Goal: Task Accomplishment & Management: Manage account settings

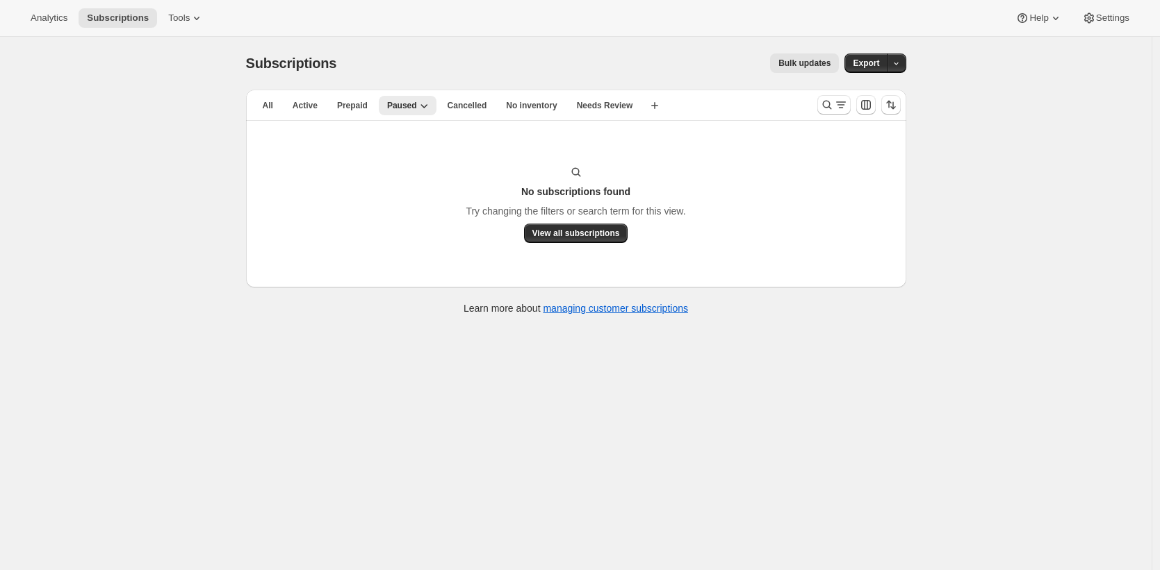
click at [405, 106] on span "Paused" at bounding box center [402, 105] width 30 height 11
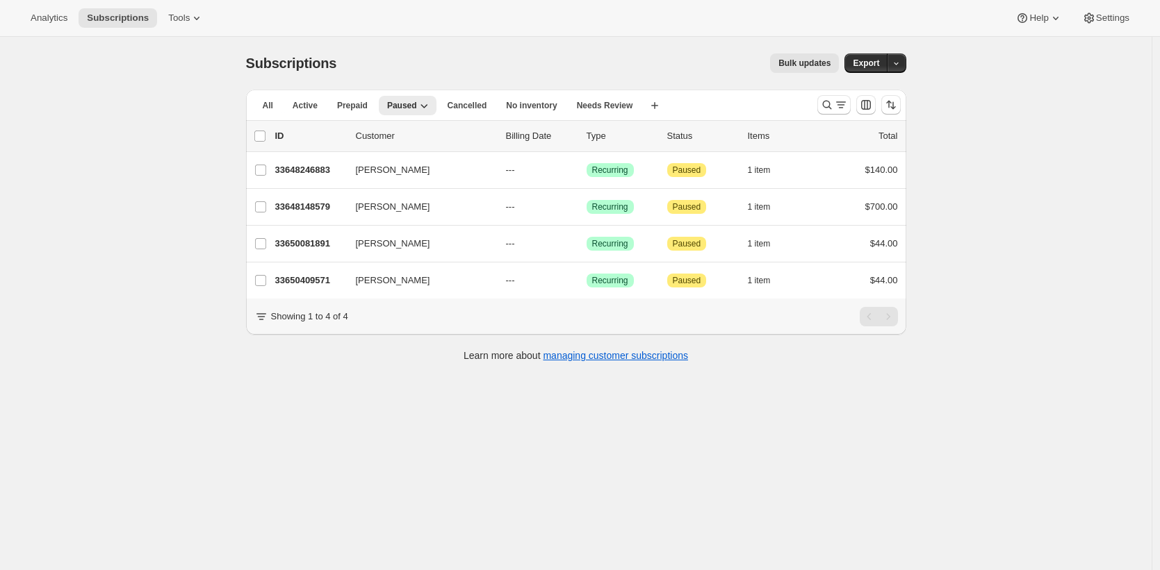
click at [204, 172] on div "Subscriptions. This page is ready Subscriptions Bulk updates More actions Bulk …" at bounding box center [575, 322] width 1151 height 570
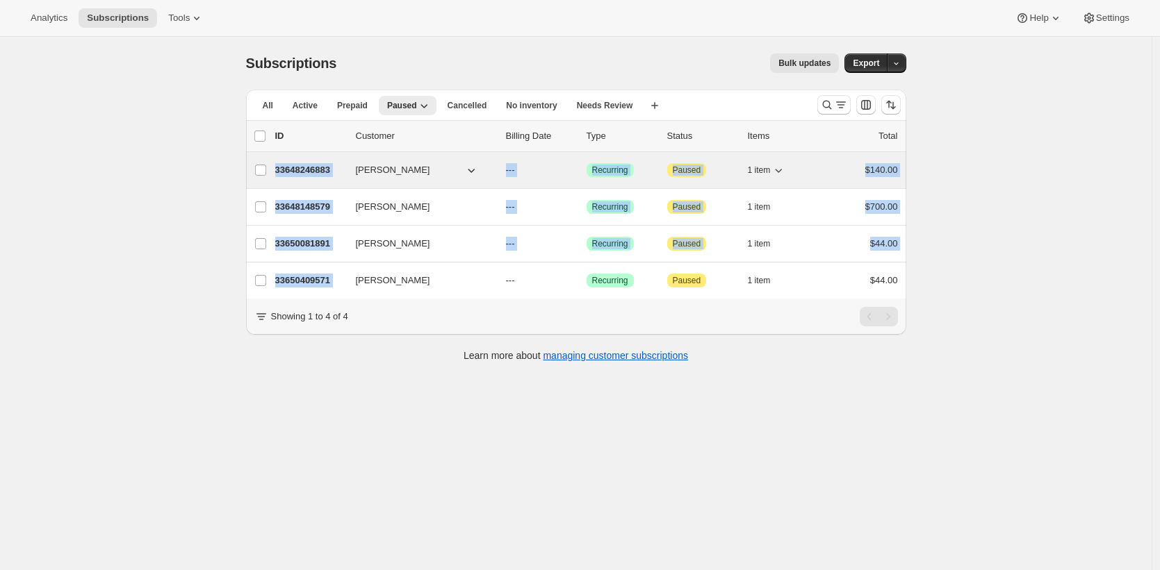
drag, startPoint x: 372, startPoint y: 292, endPoint x: 280, endPoint y: 172, distance: 151.6
click at [280, 172] on ul "list header ID Customer Billing Date Type Status Items Total Carrie Barham 3364…" at bounding box center [576, 209] width 660 height 179
copy ul "33648246883 Carrie Barham --- Success Recurring Attention Paused 1 item $140.00…"
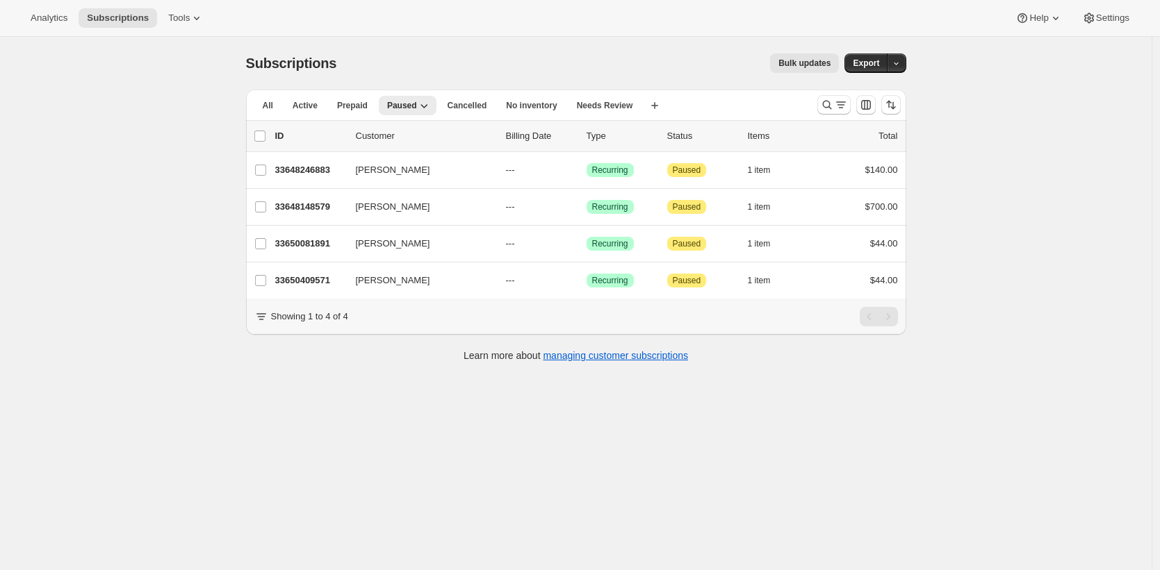
click at [168, 322] on div "Subscriptions. This page is ready Subscriptions Bulk updates More actions Bulk …" at bounding box center [575, 322] width 1151 height 570
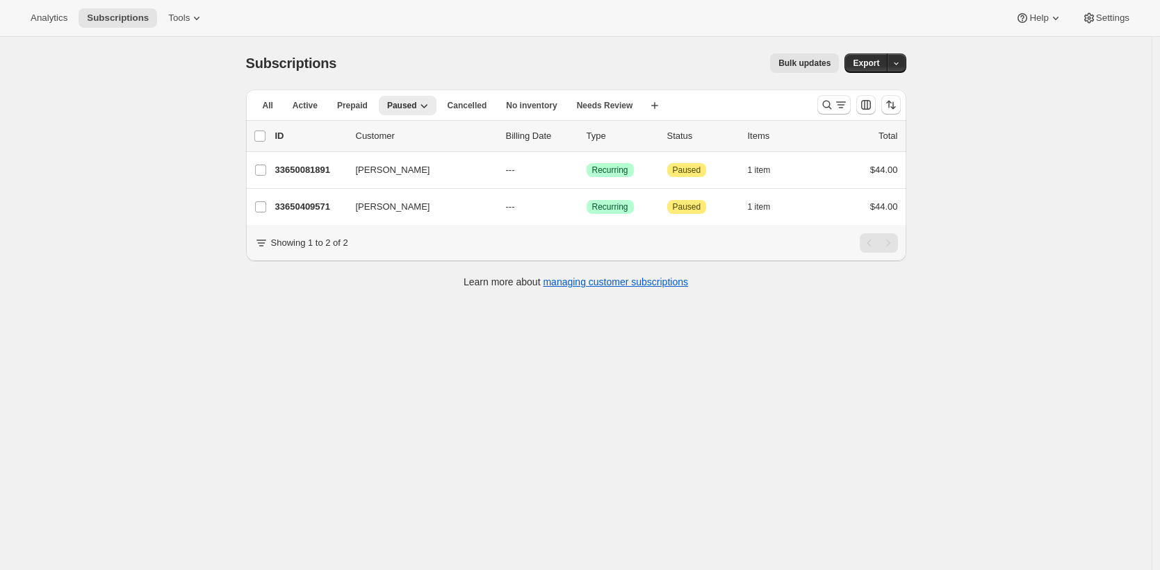
click at [223, 205] on div "Subscriptions. This page is ready Subscriptions Bulk updates More actions Bulk …" at bounding box center [575, 322] width 1151 height 570
click at [53, 454] on div "Subscriptions. This page is ready Subscriptions Bulk updates More actions Bulk …" at bounding box center [575, 322] width 1151 height 570
click at [175, 334] on div "Subscriptions. This page is ready Subscriptions Bulk updates More actions Bulk …" at bounding box center [575, 322] width 1151 height 570
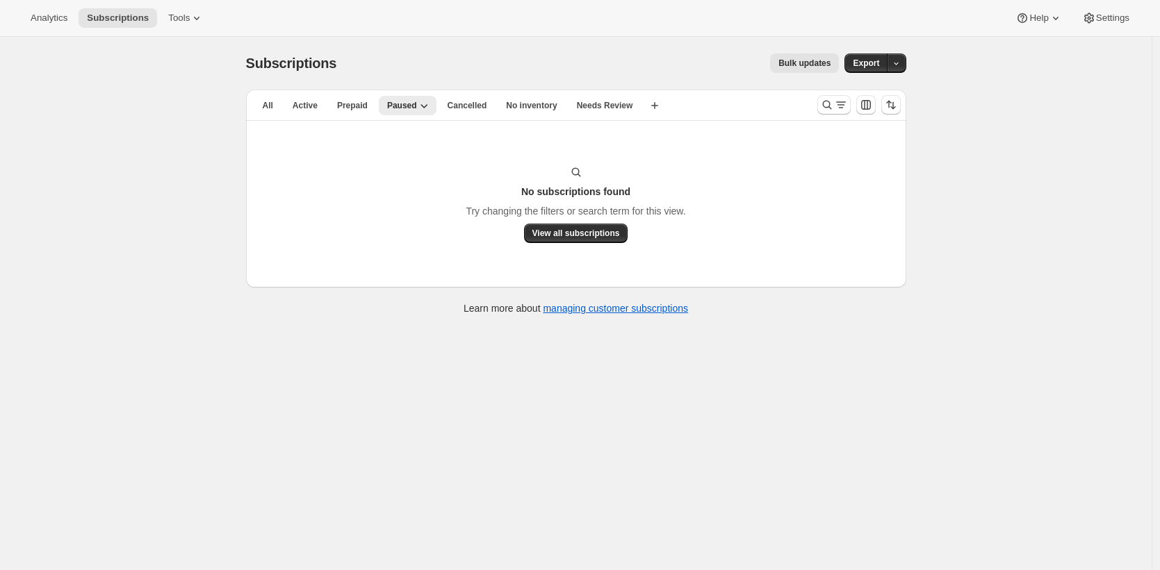
click at [173, 336] on div "Subscriptions. This page is ready Subscriptions Bulk updates More actions Bulk …" at bounding box center [575, 322] width 1151 height 570
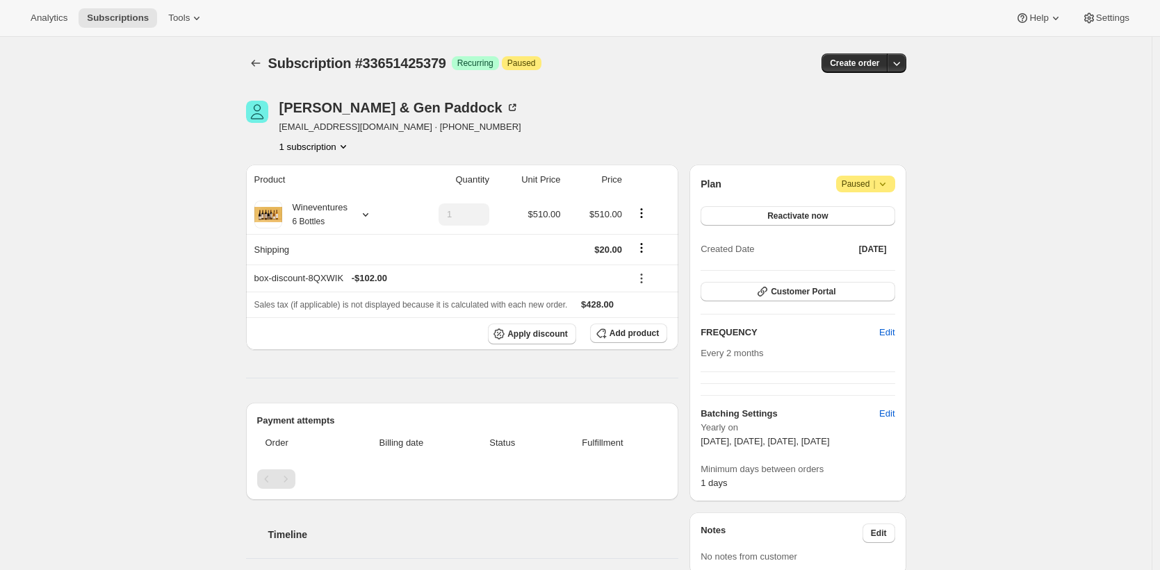
click at [237, 71] on div "Subscription #33651425379. This page is ready Subscription #33651425379 Success…" at bounding box center [575, 459] width 693 height 845
click at [141, 25] on button "Subscriptions" at bounding box center [118, 17] width 79 height 19
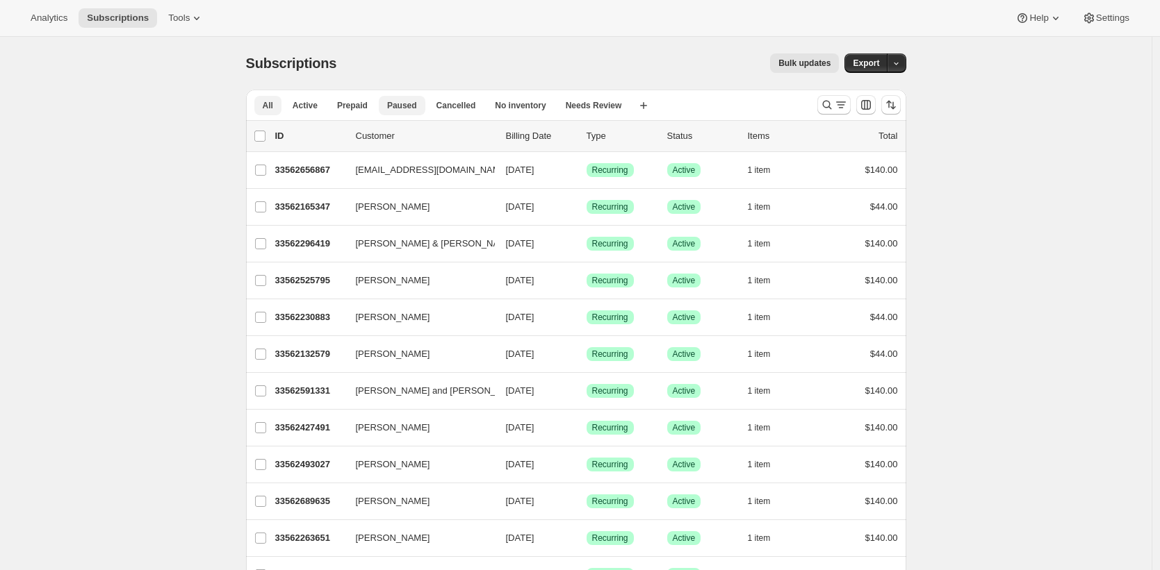
click at [395, 108] on span "Paused" at bounding box center [402, 105] width 30 height 11
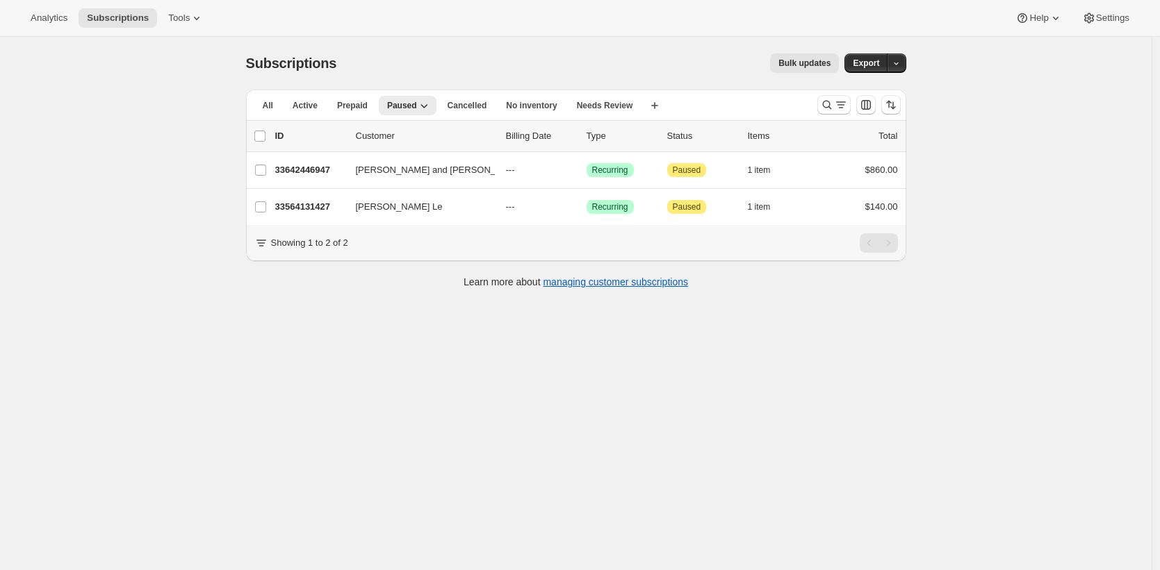
click at [174, 120] on div "Subscriptions. This page is ready Subscriptions Bulk updates More actions Bulk …" at bounding box center [575, 322] width 1151 height 570
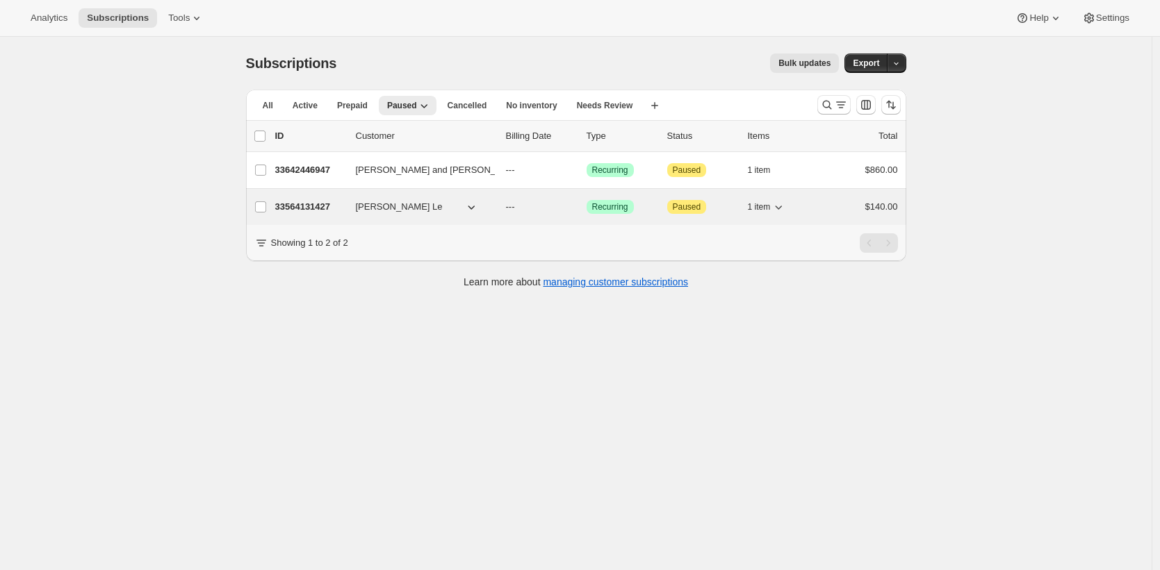
click at [312, 204] on p "33564131427" at bounding box center [309, 207] width 69 height 14
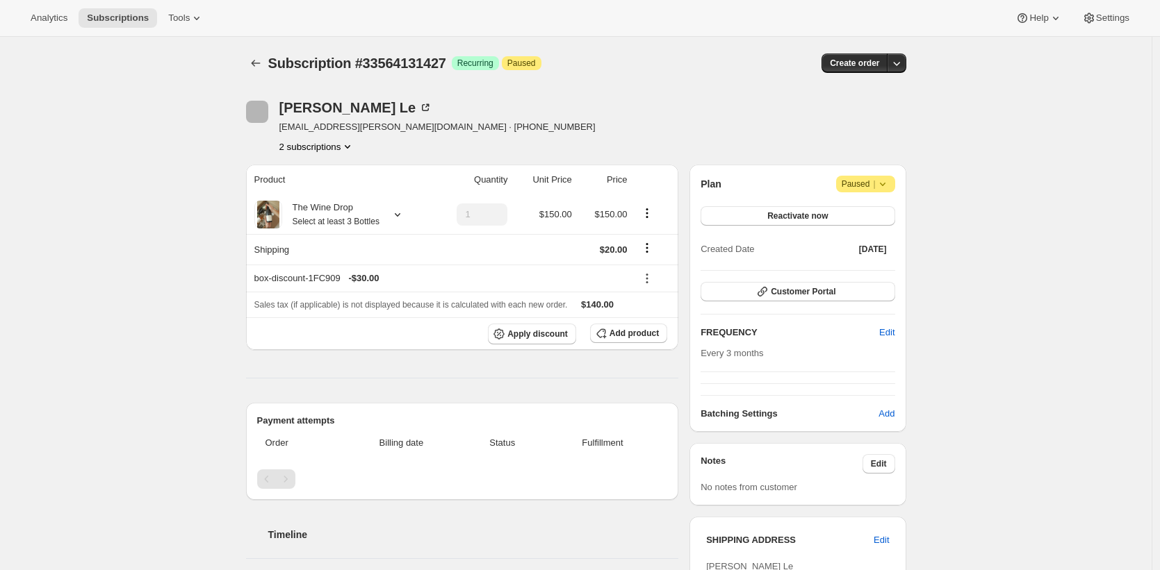
click at [141, 284] on div "Subscription #33564131427. This page is ready Subscription #33564131427 Success…" at bounding box center [575, 424] width 1151 height 775
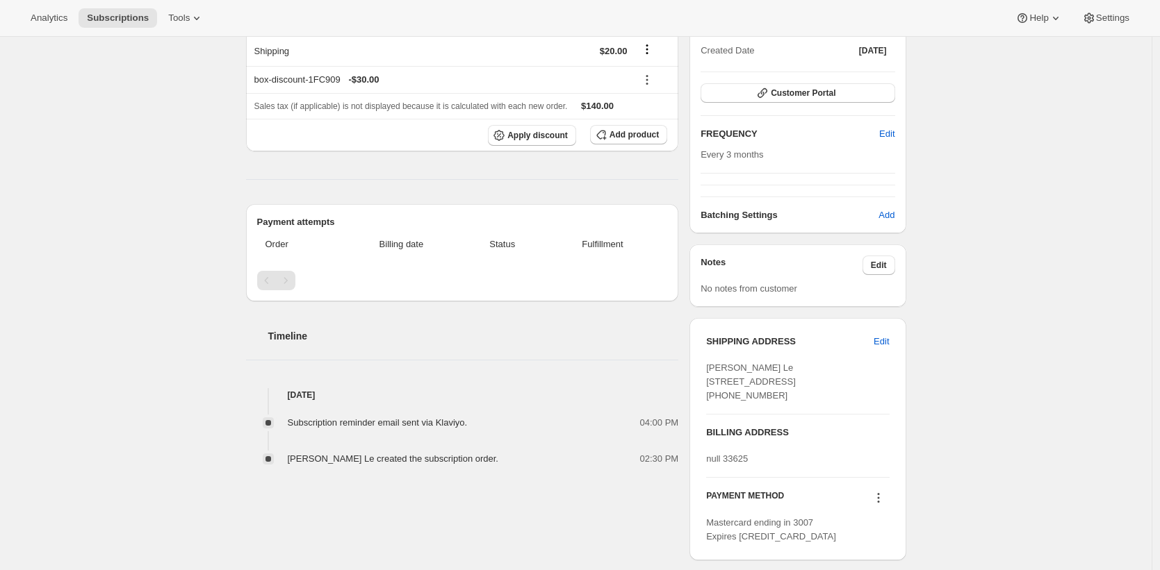
scroll to position [282, 0]
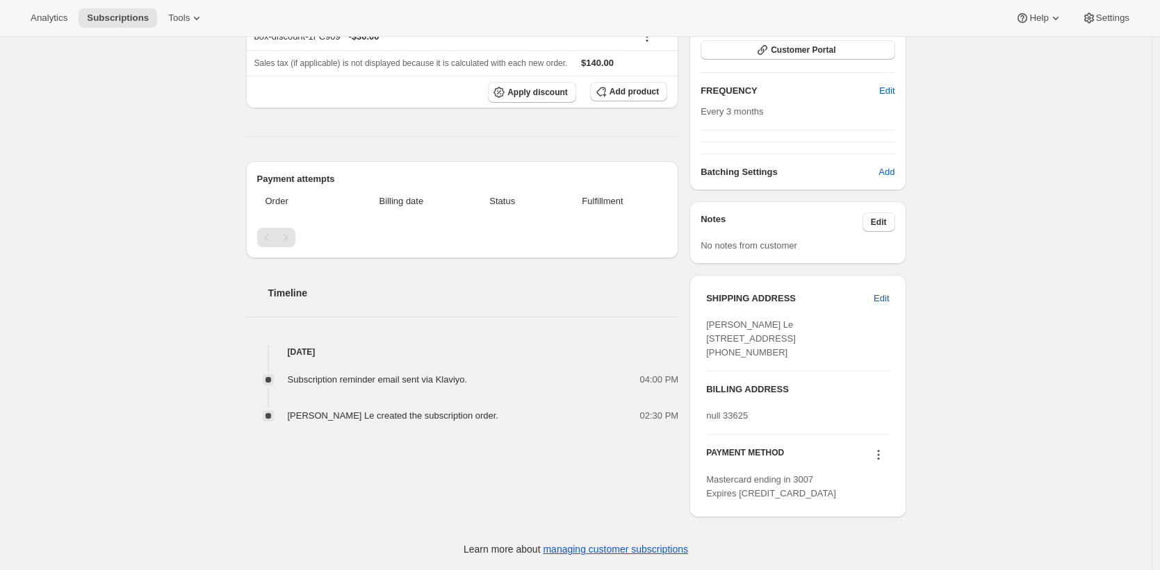
click at [1009, 409] on div "Subscription #33564131427. This page is ready Subscription #33564131427 Success…" at bounding box center [575, 182] width 1151 height 775
click at [880, 452] on icon at bounding box center [878, 455] width 14 height 14
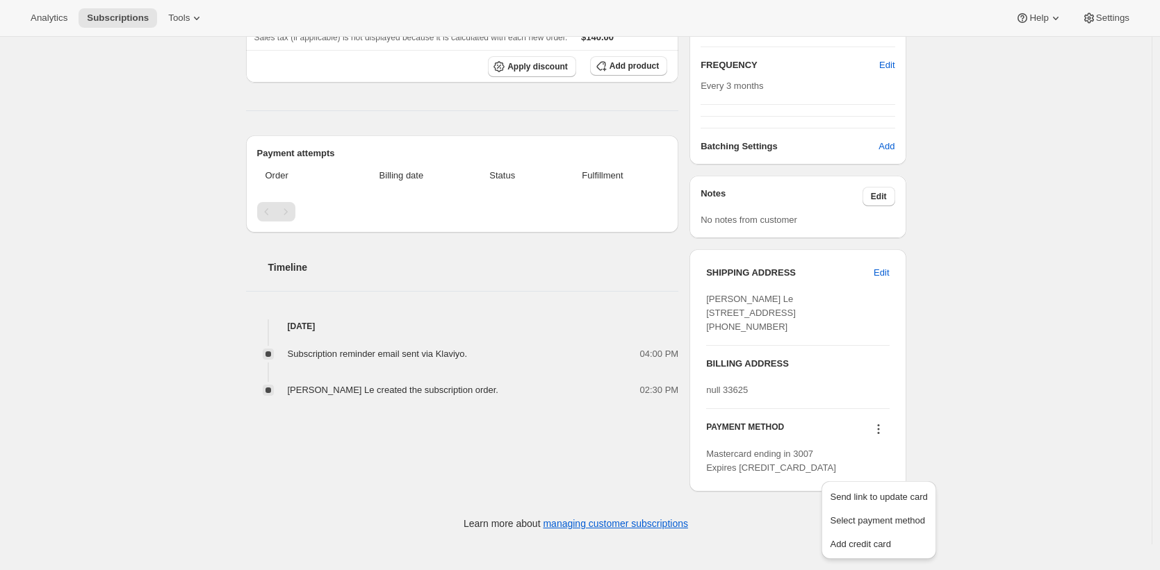
click at [879, 431] on icon at bounding box center [878, 430] width 2 height 2
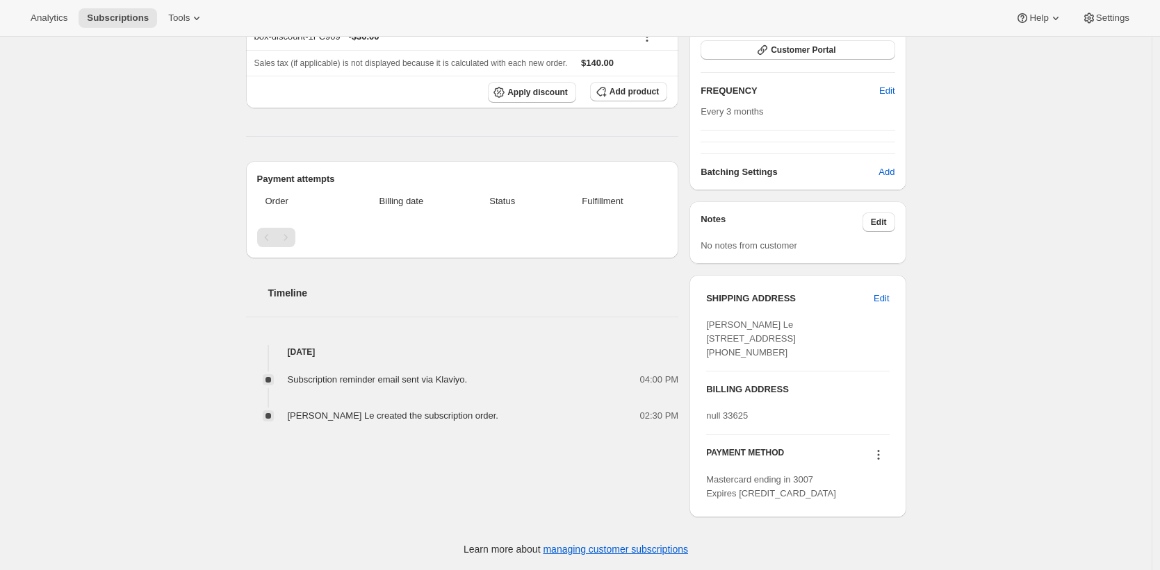
click at [879, 456] on icon at bounding box center [878, 455] width 2 height 2
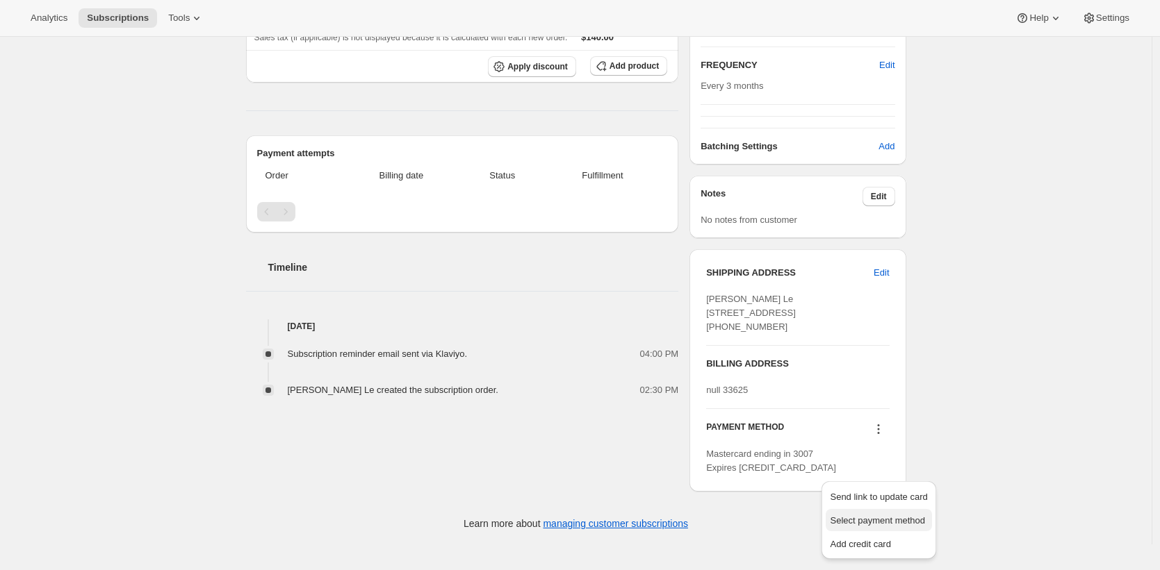
click at [881, 516] on span "Select payment method" at bounding box center [877, 521] width 95 height 10
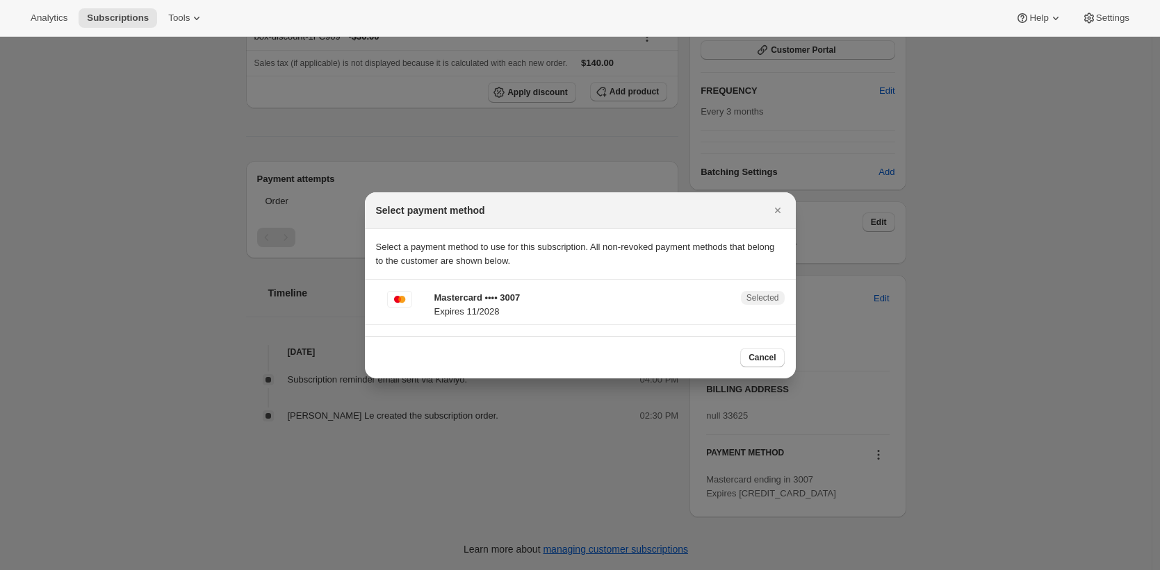
click at [756, 302] on span "Selected" at bounding box center [762, 297] width 33 height 11
click at [992, 329] on div at bounding box center [580, 285] width 1160 height 570
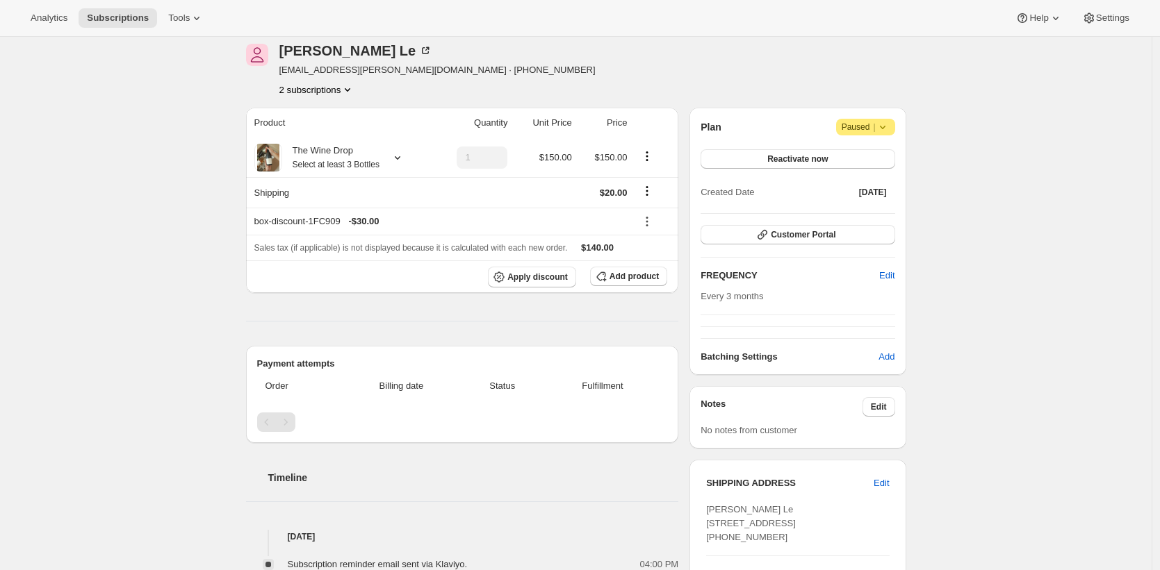
scroll to position [0, 0]
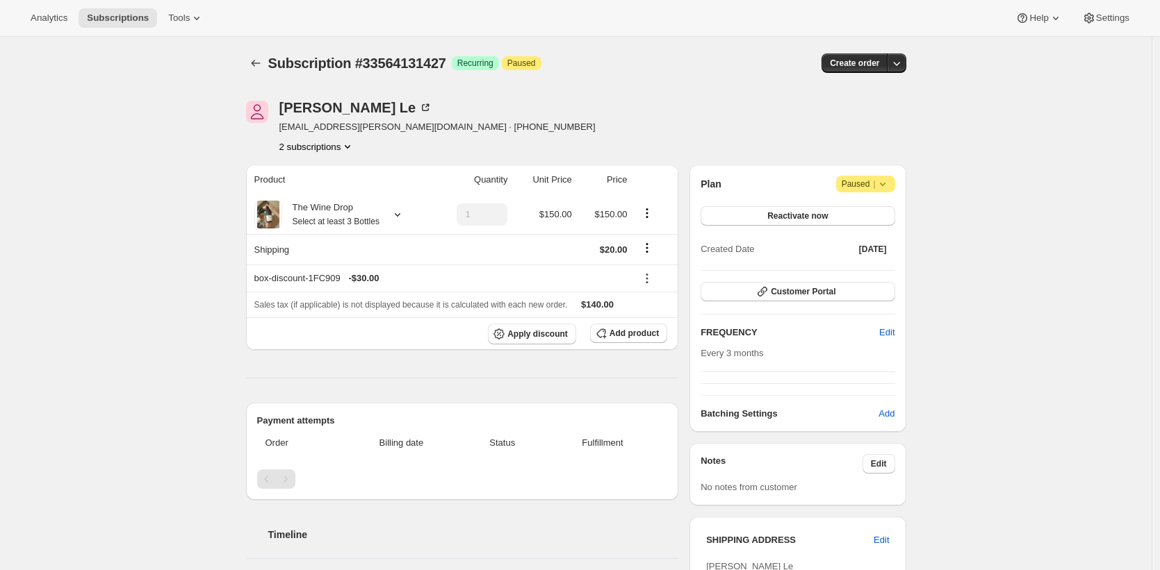
click at [1005, 352] on div "Subscription #33564131427. This page is ready Subscription #33564131427 Success…" at bounding box center [575, 424] width 1151 height 775
click at [308, 140] on button "2 subscriptions" at bounding box center [317, 147] width 76 height 14
click at [328, 145] on button "2 subscriptions" at bounding box center [317, 147] width 76 height 14
click at [163, 146] on div "Subscription #33564131427. This page is ready Subscription #33564131427 Success…" at bounding box center [575, 424] width 1151 height 775
click at [255, 62] on icon "Subscriptions" at bounding box center [256, 63] width 14 height 14
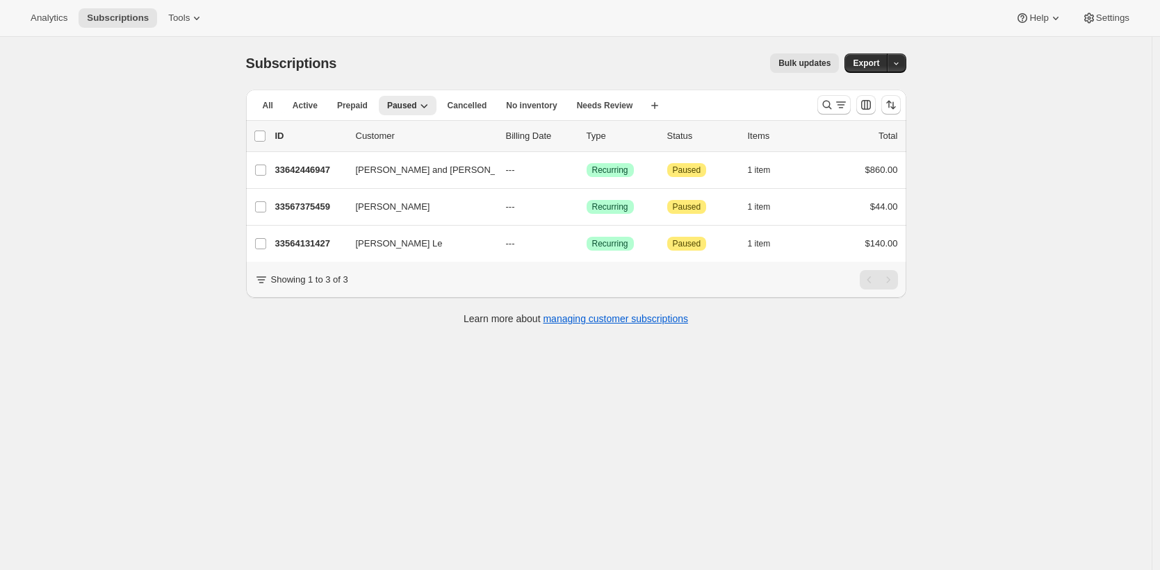
click at [210, 160] on div "Subscriptions. This page is ready Subscriptions Bulk updates More actions Bulk …" at bounding box center [575, 322] width 1151 height 570
click at [348, 411] on div "Subscriptions. This page is ready Subscriptions Bulk updates More actions Bulk …" at bounding box center [575, 322] width 1151 height 570
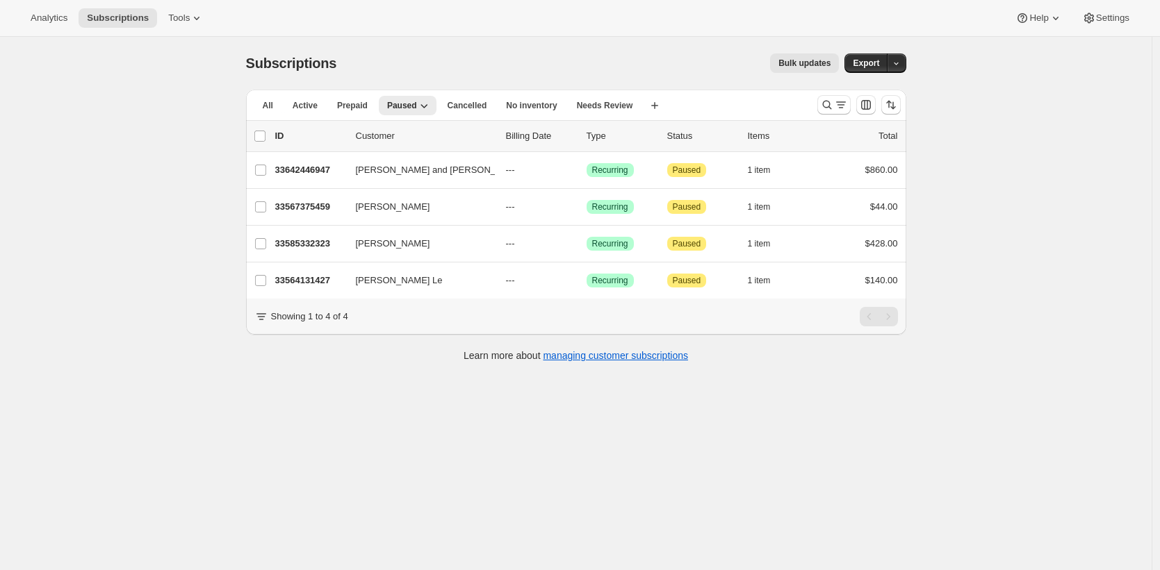
click at [214, 415] on div "Subscriptions. This page is ready Subscriptions Bulk updates More actions Bulk …" at bounding box center [575, 322] width 1151 height 570
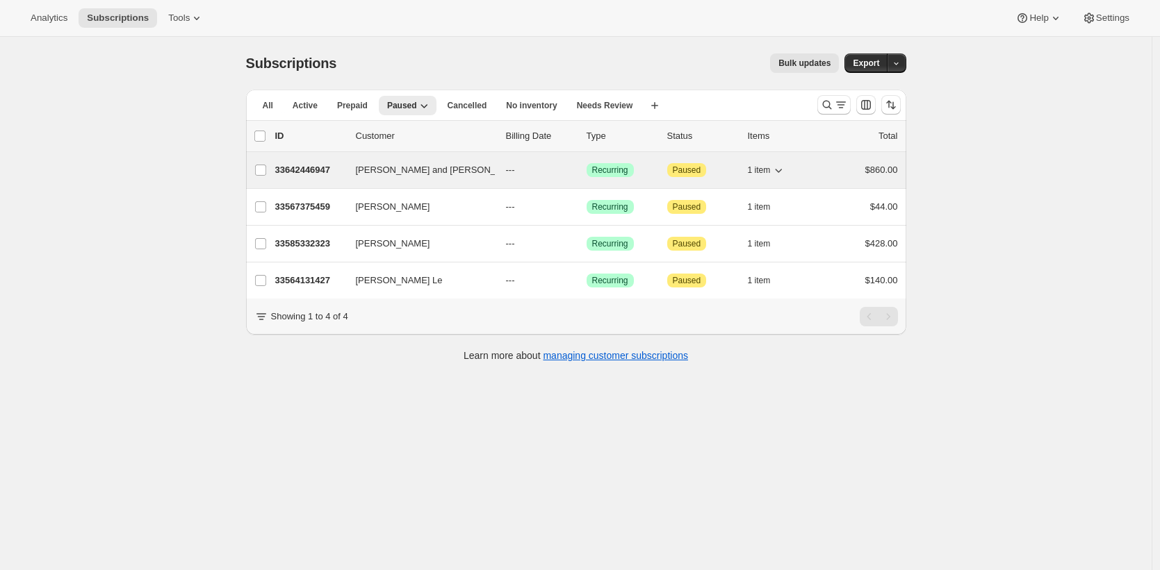
click at [304, 167] on p "33642446947" at bounding box center [309, 170] width 69 height 14
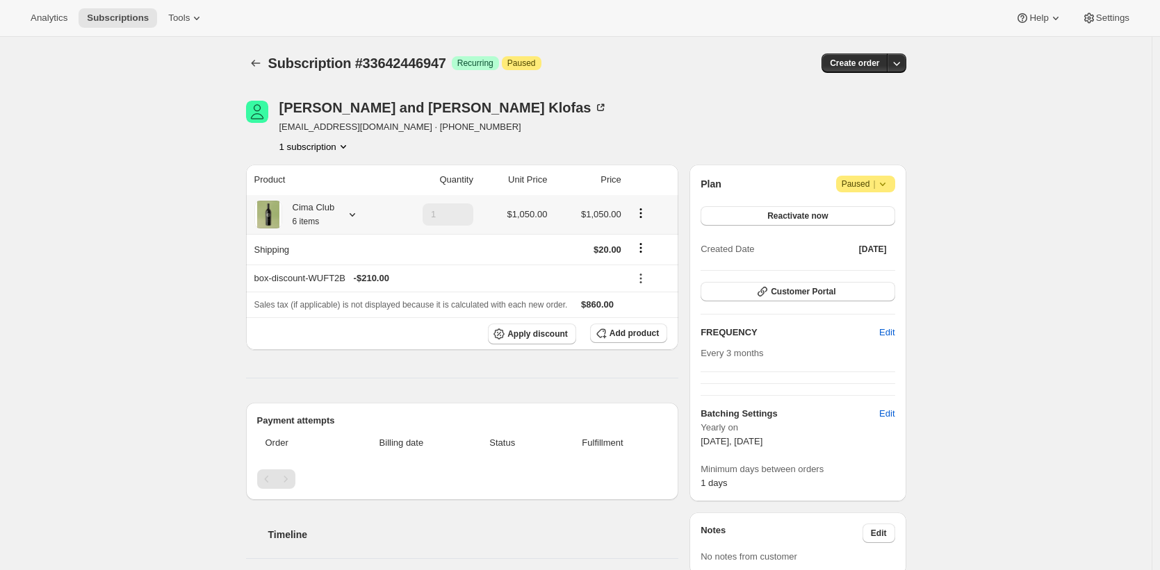
click at [286, 214] on div "Cima Club 6 items" at bounding box center [308, 215] width 53 height 28
click at [332, 297] on button "Edit box" at bounding box center [310, 299] width 172 height 19
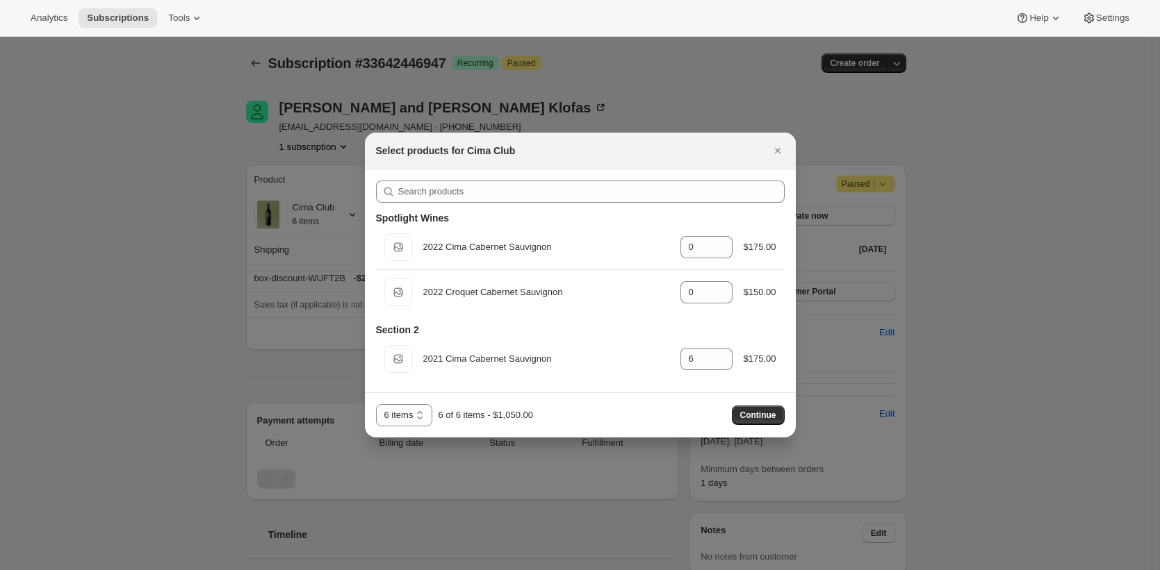
click at [202, 292] on div at bounding box center [580, 285] width 1160 height 570
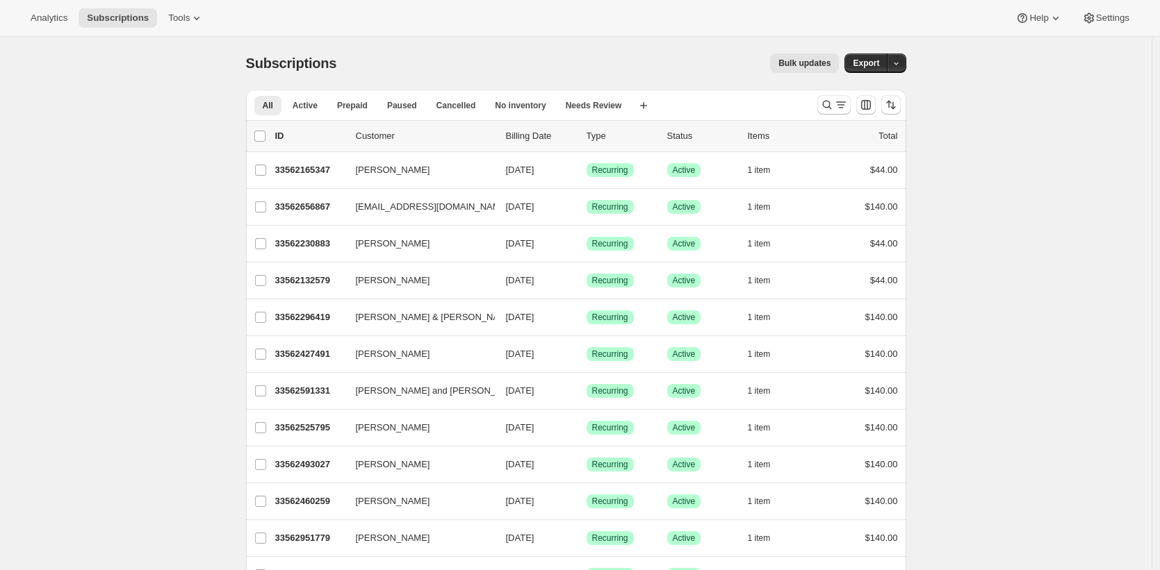
click at [809, 63] on span "Bulk updates" at bounding box center [804, 63] width 52 height 11
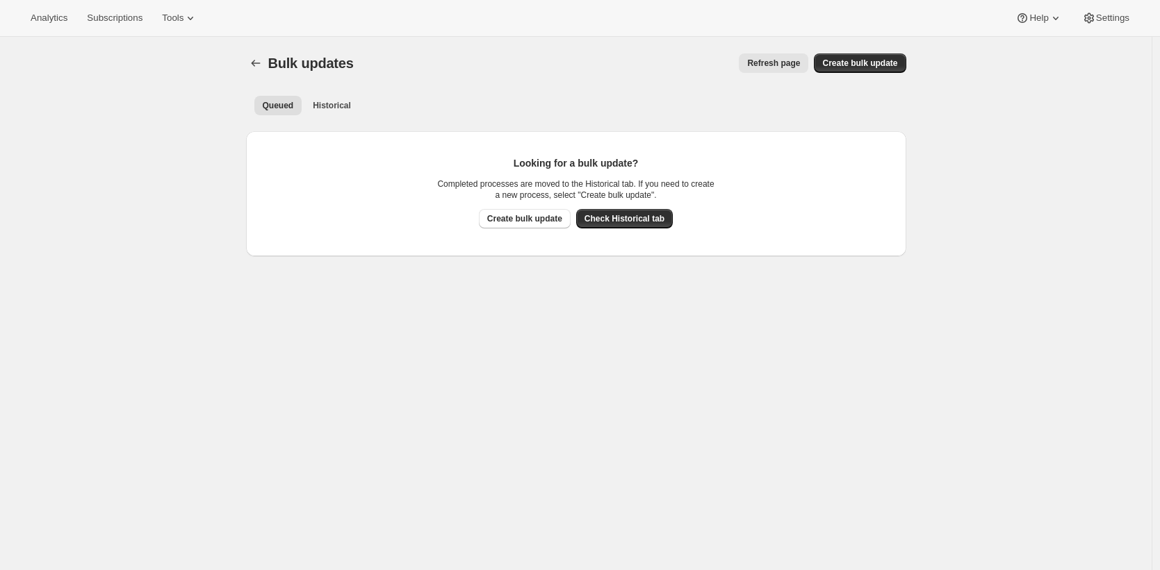
click at [333, 115] on div "Queued Historical More views Queued Historical More views" at bounding box center [576, 105] width 660 height 31
click at [344, 108] on span "Historical" at bounding box center [332, 105] width 38 height 11
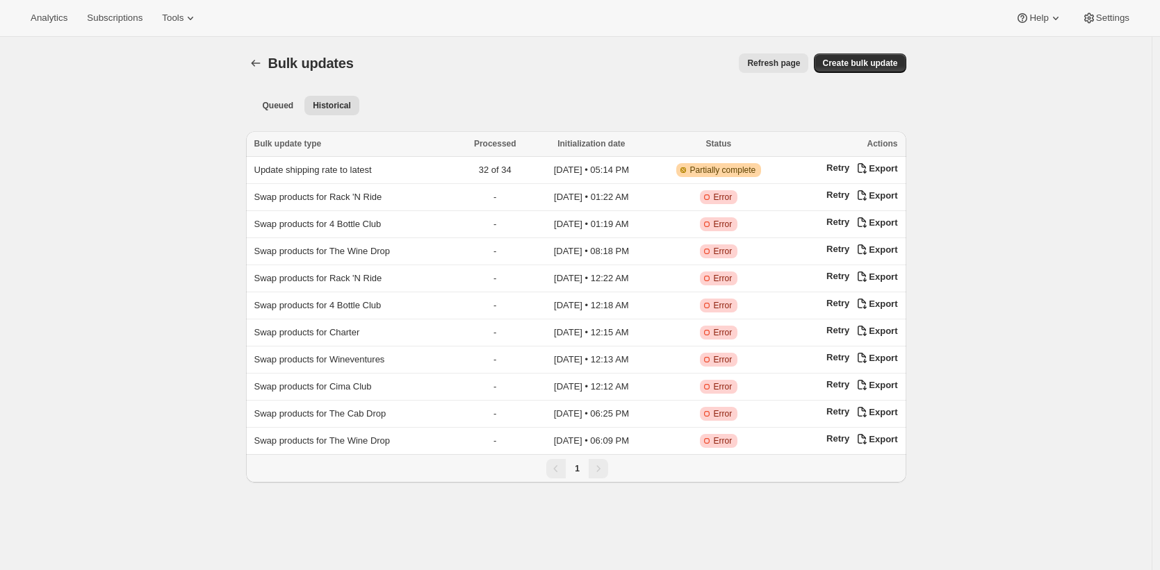
drag, startPoint x: 193, startPoint y: 51, endPoint x: 186, endPoint y: 49, distance: 7.9
click at [192, 51] on div "Bulk updates. This page is ready Bulk updates Refresh page More actions Refresh…" at bounding box center [575, 322] width 1151 height 570
click at [139, 24] on button "Subscriptions" at bounding box center [115, 17] width 72 height 19
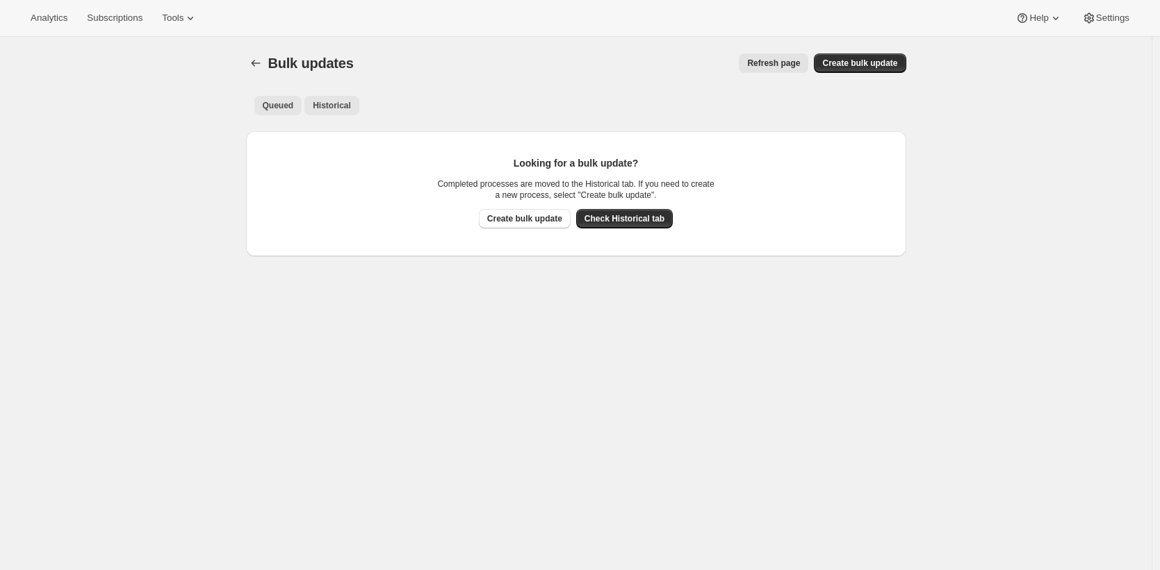
click at [351, 109] on span "Historical" at bounding box center [332, 105] width 38 height 11
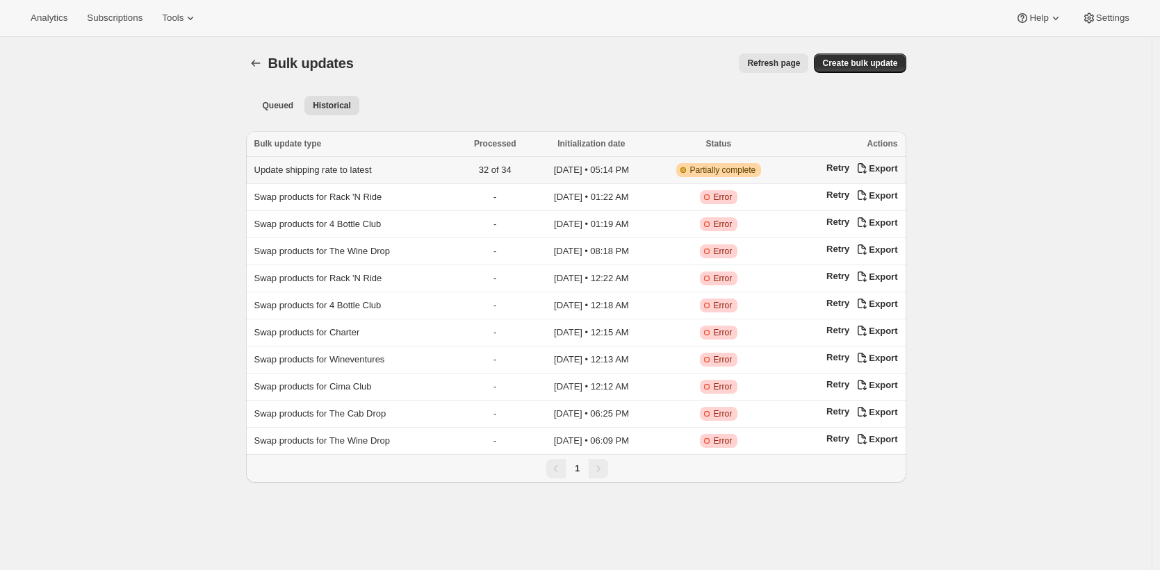
click at [324, 165] on span "Update shipping rate to latest" at bounding box center [312, 170] width 117 height 10
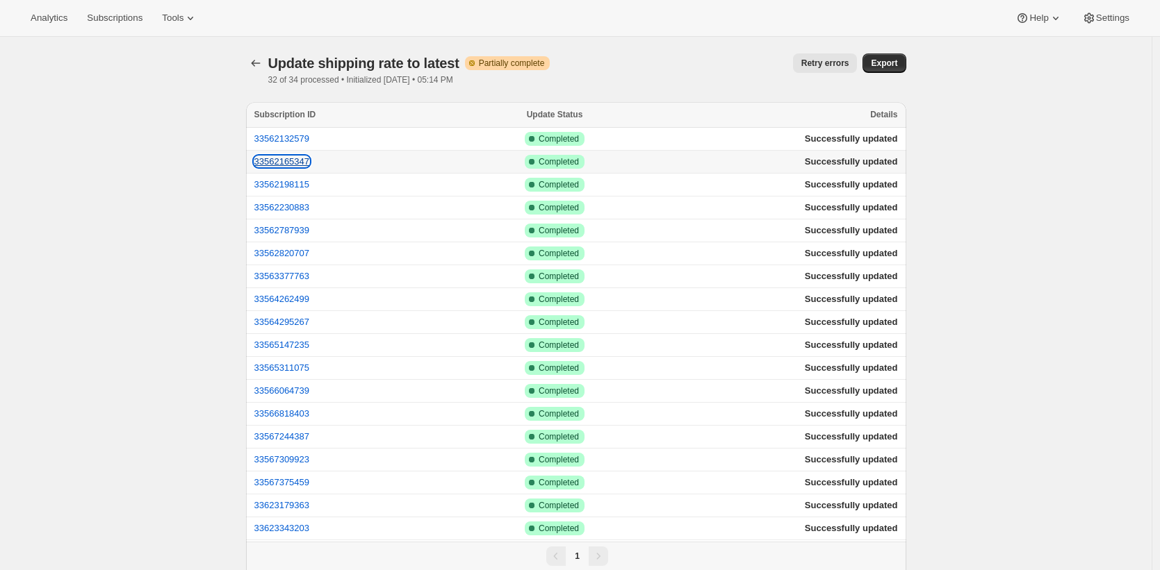
click at [290, 158] on button "33562165347" at bounding box center [282, 161] width 56 height 10
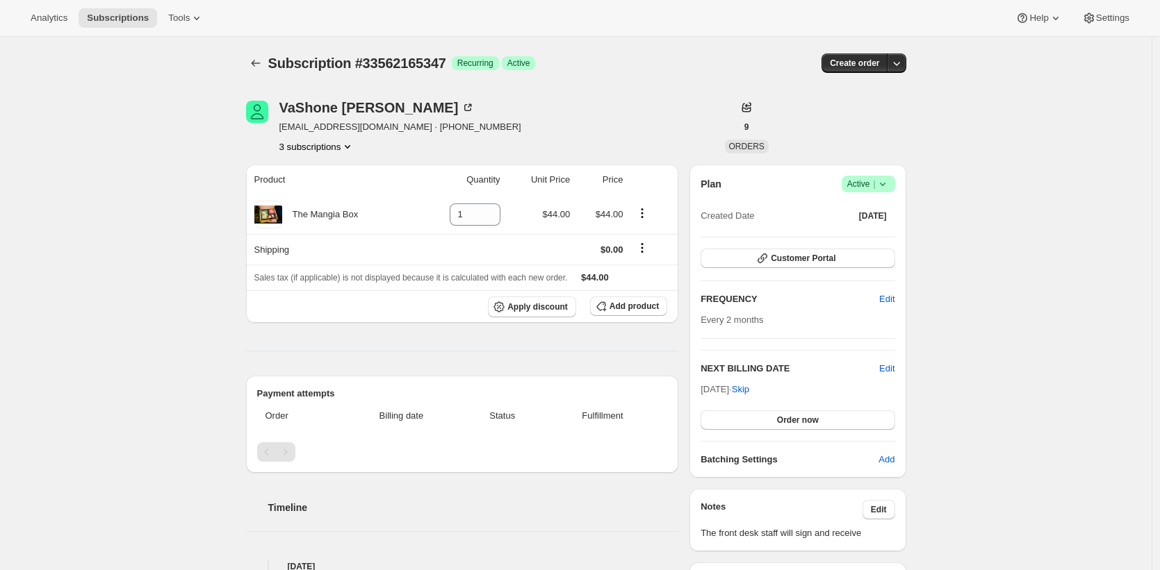
click at [520, 145] on div "[PERSON_NAME] [EMAIL_ADDRESS][DOMAIN_NAME] · [PHONE_NUMBER] 3 subscriptions" at bounding box center [477, 127] width 462 height 53
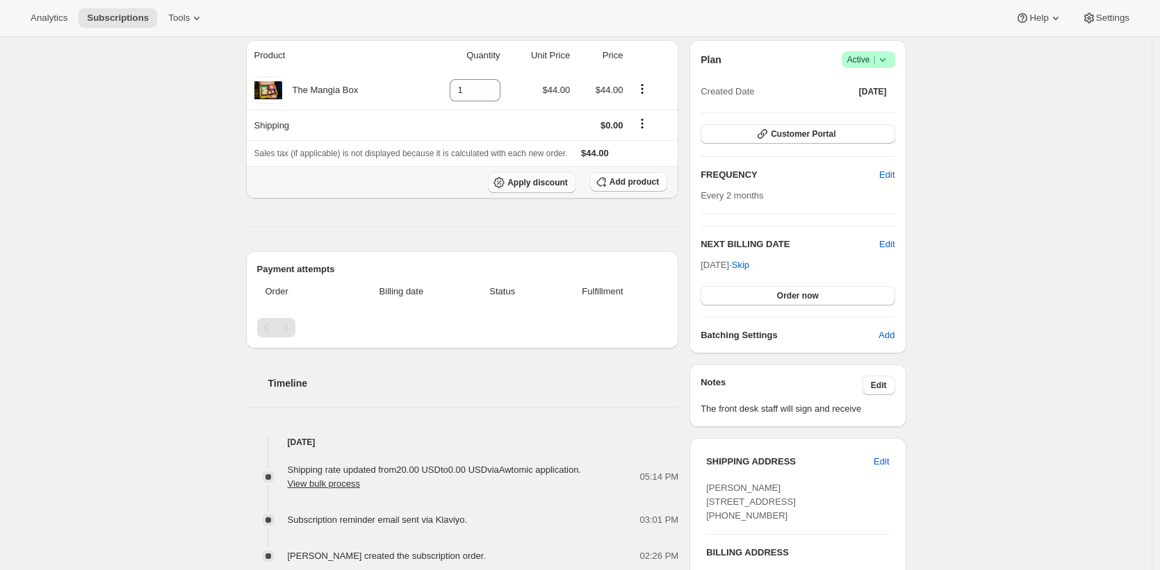
scroll to position [308, 0]
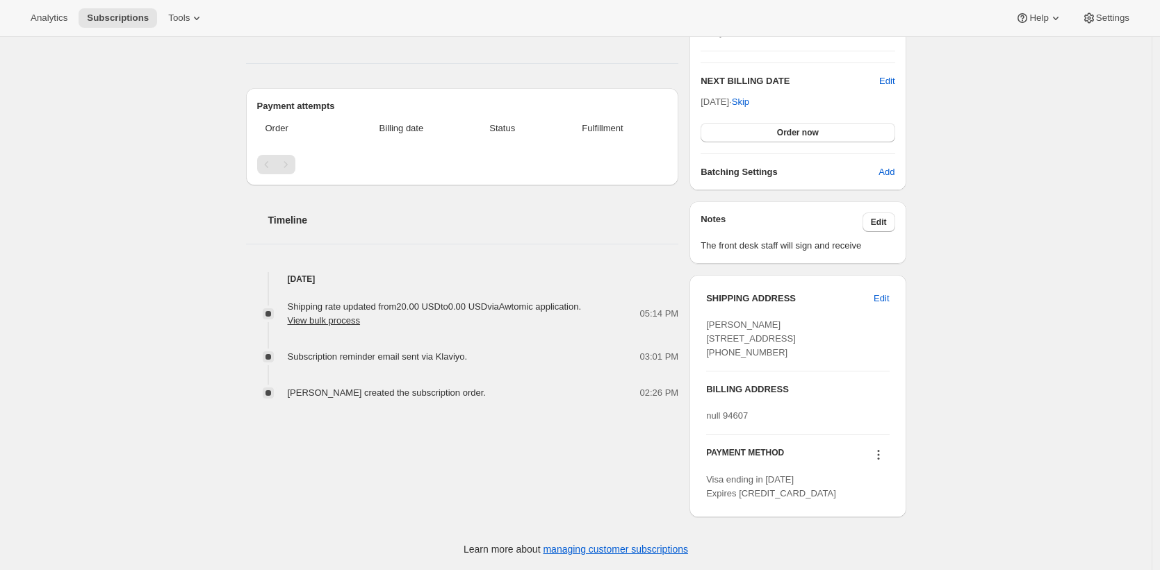
click at [231, 172] on div "Subscription #33562165347. This page is ready Subscription #33562165347 Success…" at bounding box center [575, 159] width 1151 height 821
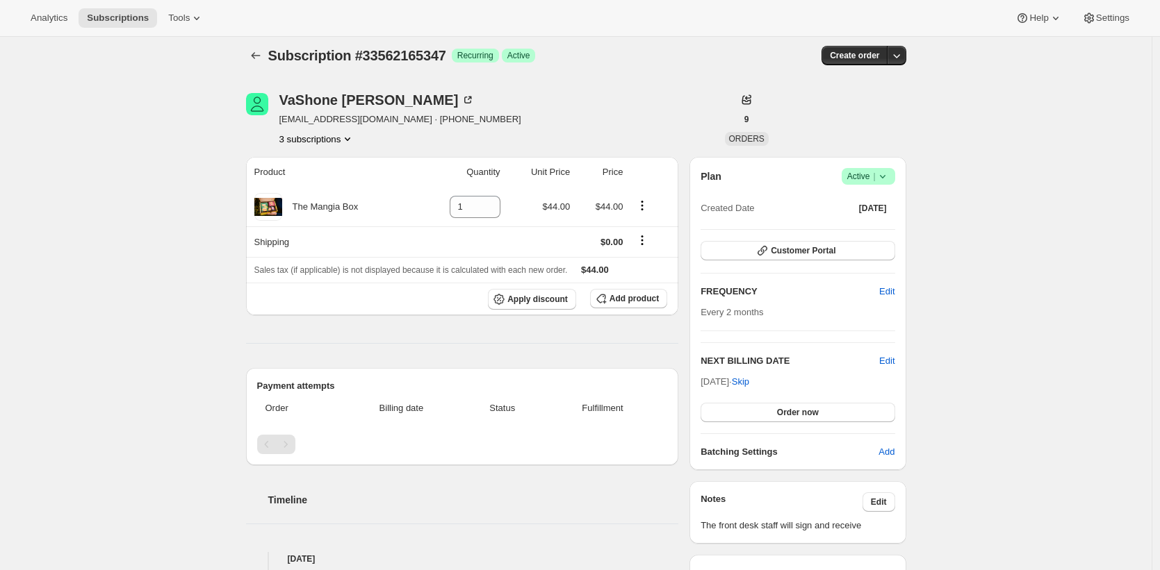
scroll to position [0, 0]
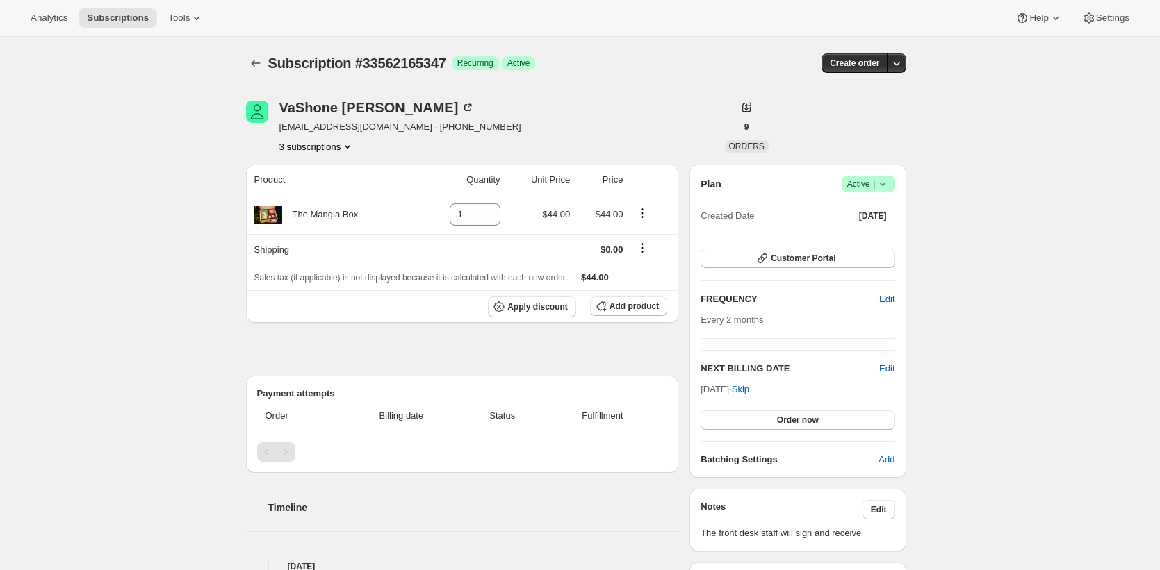
click at [220, 163] on div "Subscription #33562165347. This page is ready Subscription #33562165347 Success…" at bounding box center [575, 447] width 1151 height 821
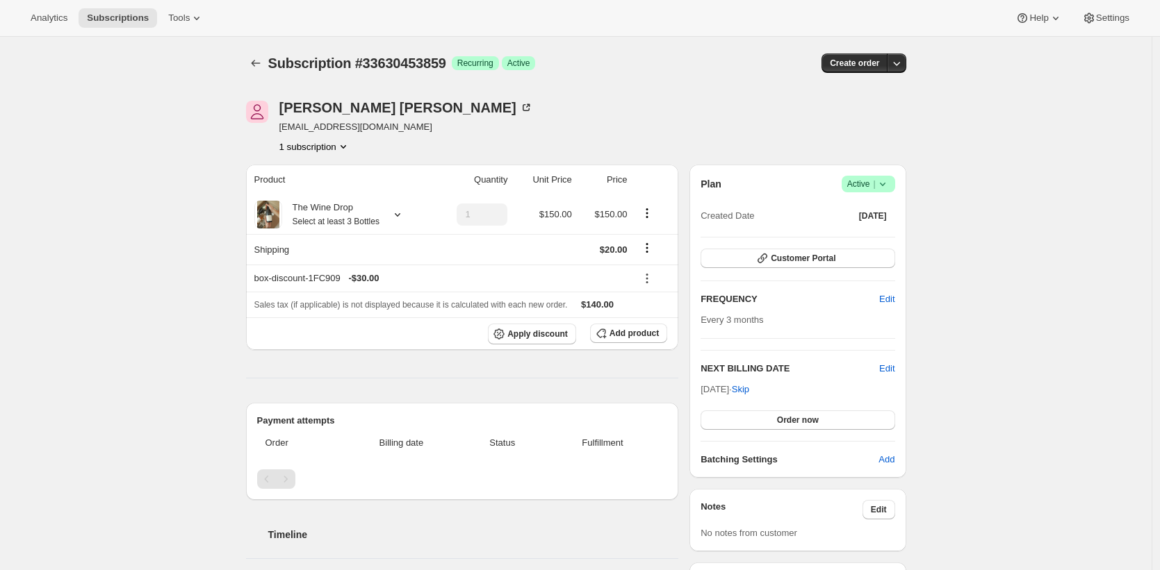
click at [475, 124] on div "[PERSON_NAME] [EMAIL_ADDRESS][DOMAIN_NAME] 1 subscription" at bounding box center [477, 127] width 462 height 53
click at [359, 111] on div "Joe Mcmahon" at bounding box center [406, 108] width 254 height 14
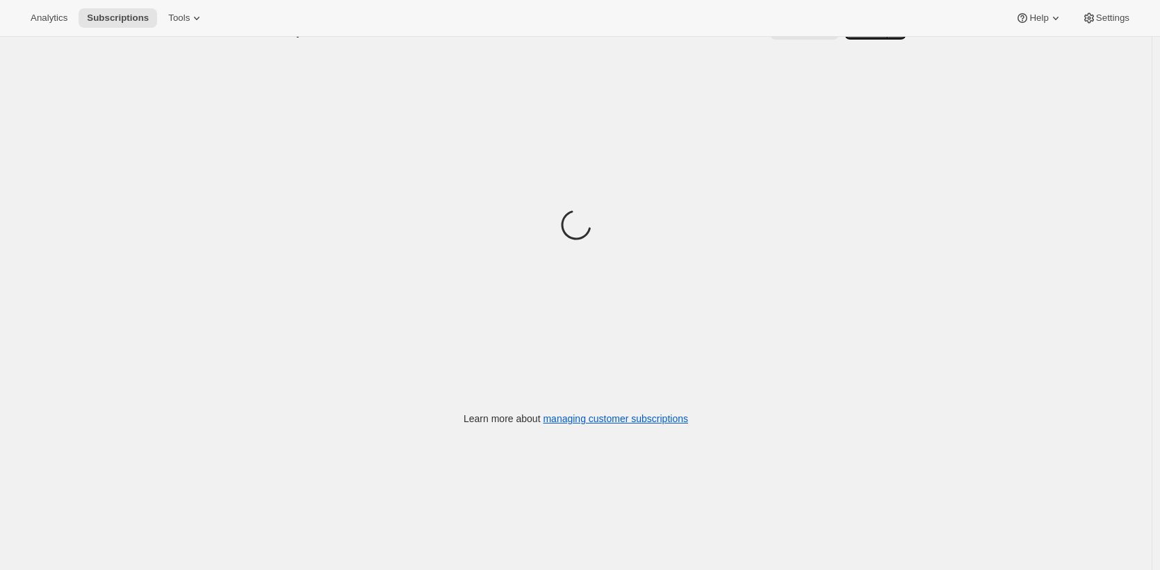
scroll to position [37, 0]
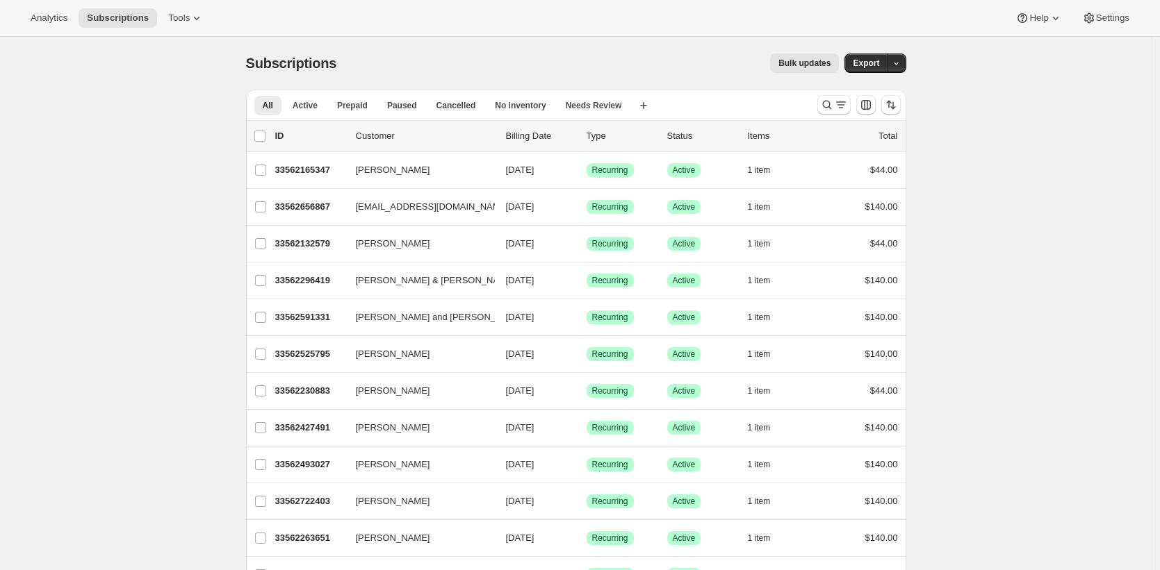
click at [592, 57] on div "Bulk updates" at bounding box center [596, 62] width 486 height 19
click at [407, 110] on span "Paused" at bounding box center [402, 105] width 30 height 11
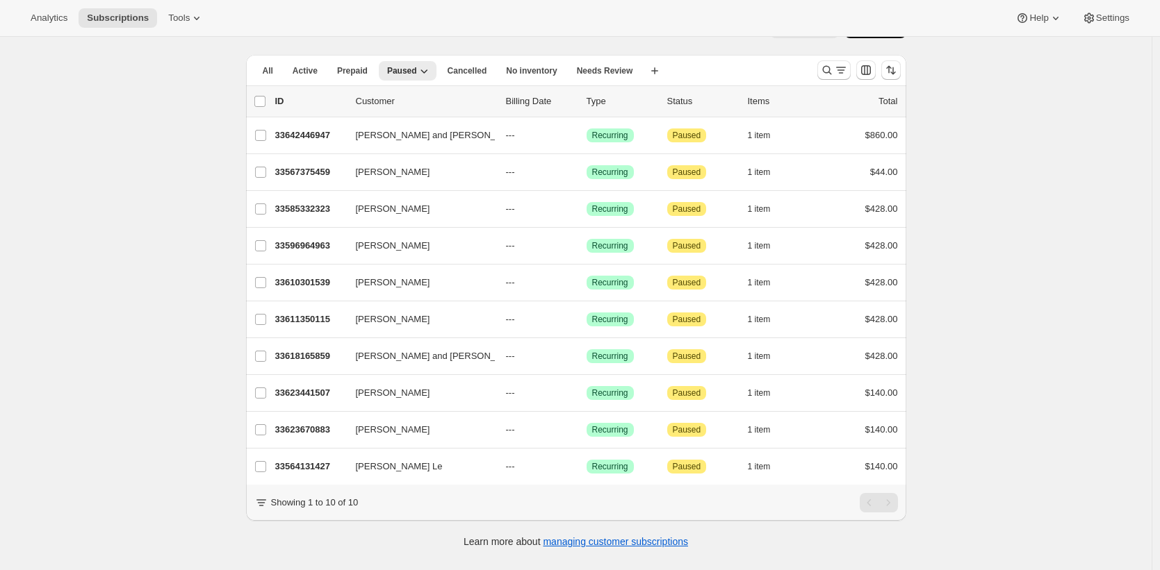
scroll to position [38, 0]
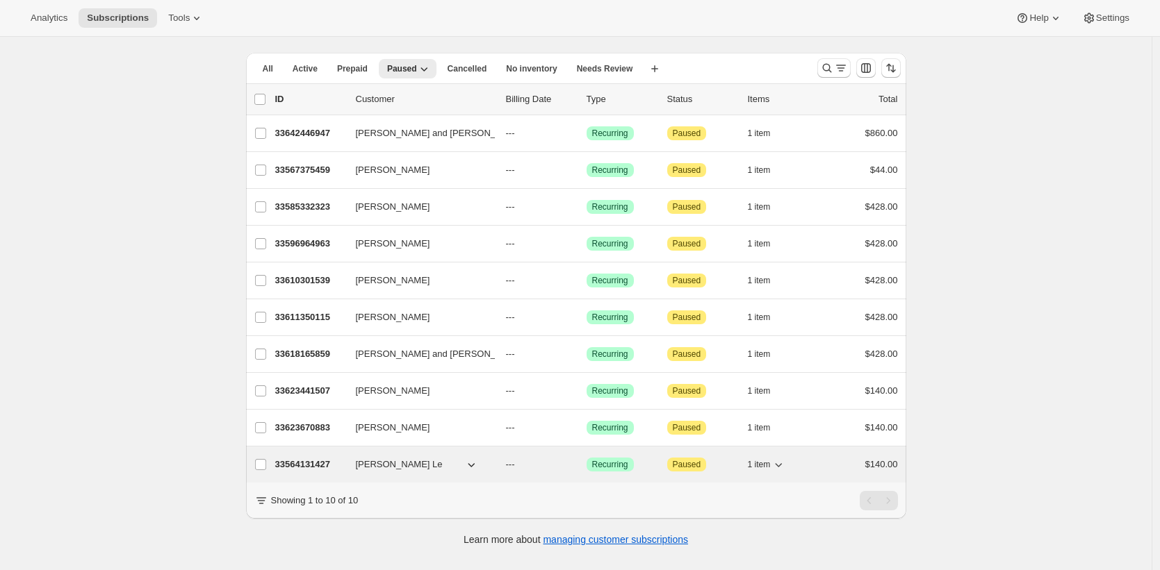
click at [305, 466] on p "33564131427" at bounding box center [309, 465] width 69 height 14
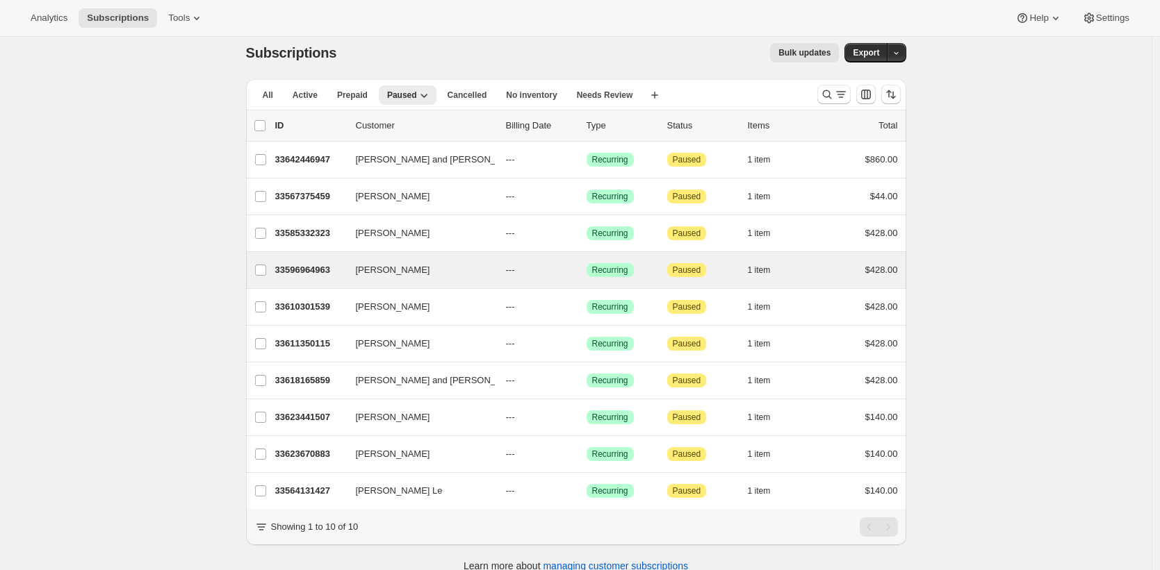
scroll to position [25, 0]
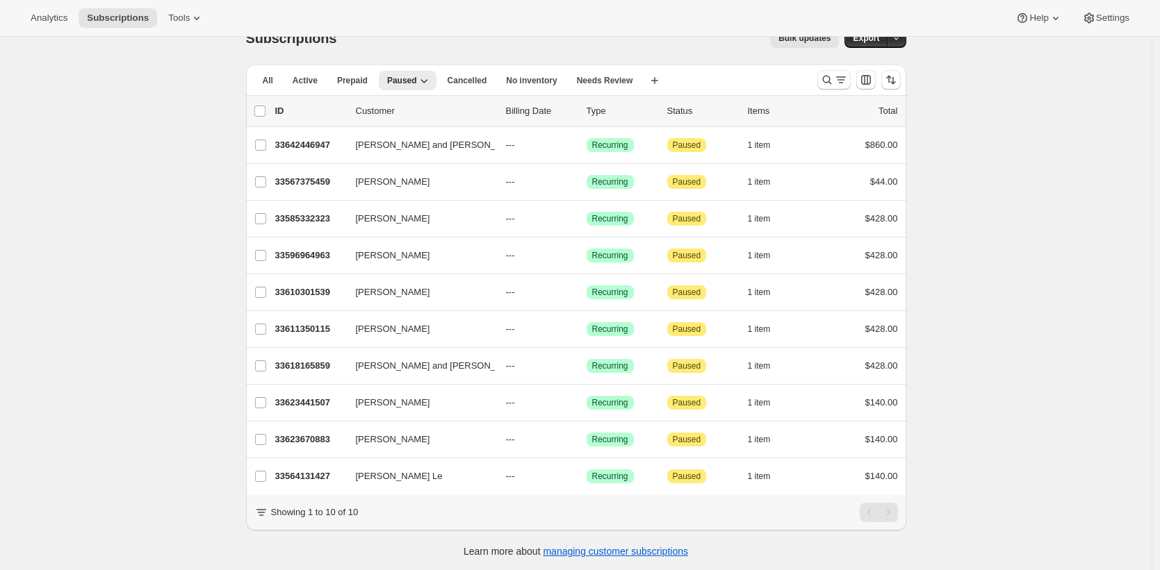
click at [65, 201] on div "Subscriptions. This page is ready Subscriptions Bulk updates More actions Bulk …" at bounding box center [575, 297] width 1151 height 570
click at [58, 169] on div "Subscriptions. This page is ready Subscriptions Bulk updates More actions Bulk …" at bounding box center [575, 297] width 1151 height 570
click at [265, 110] on input "0 selected" at bounding box center [259, 111] width 11 height 11
checkbox input "true"
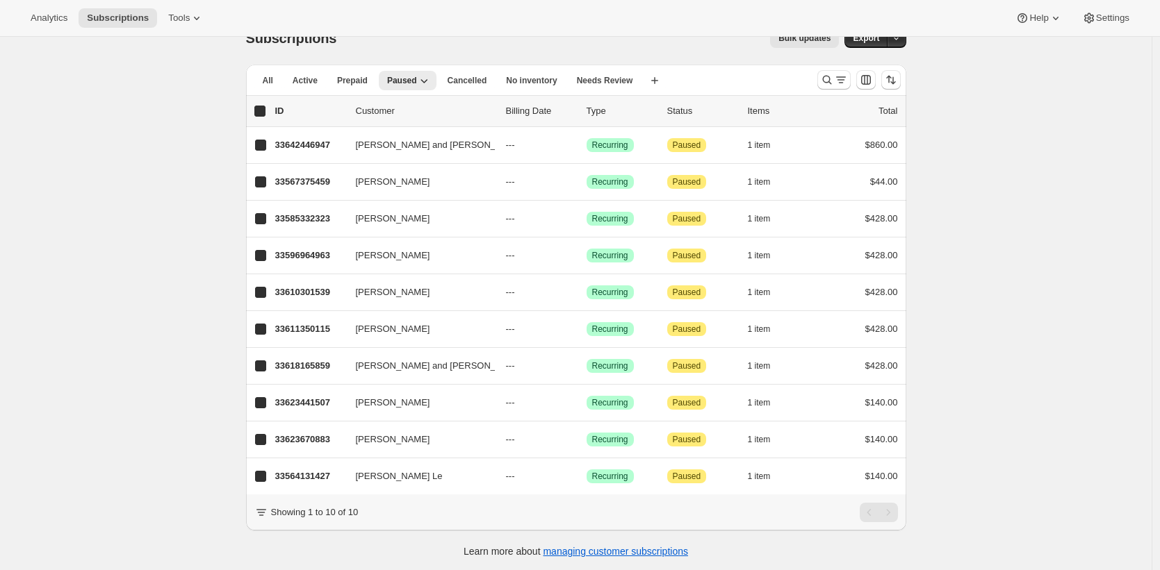
checkbox input "true"
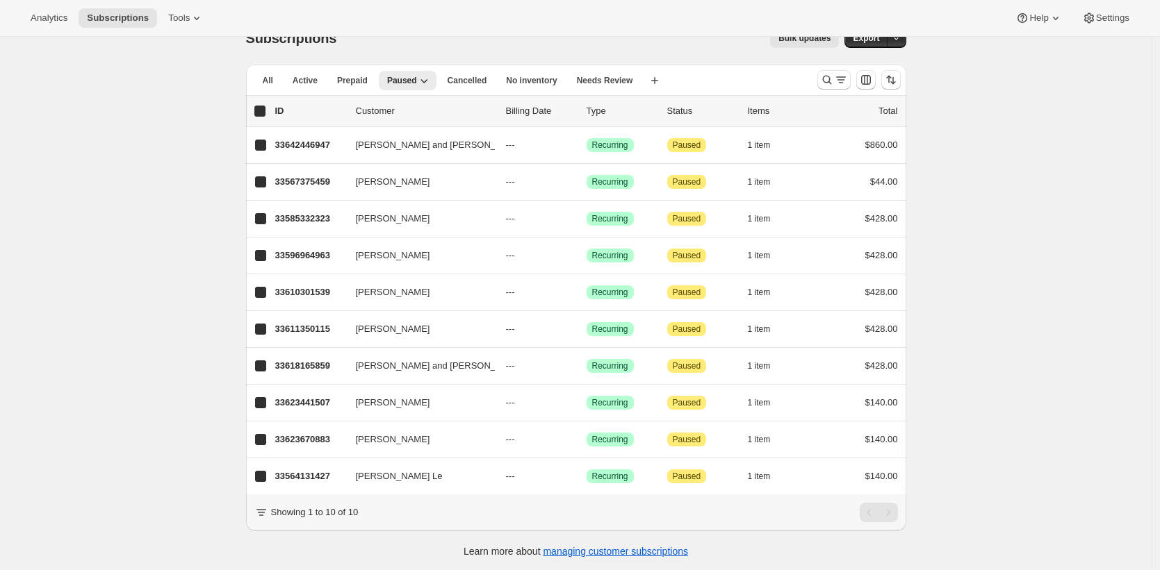
checkbox input "true"
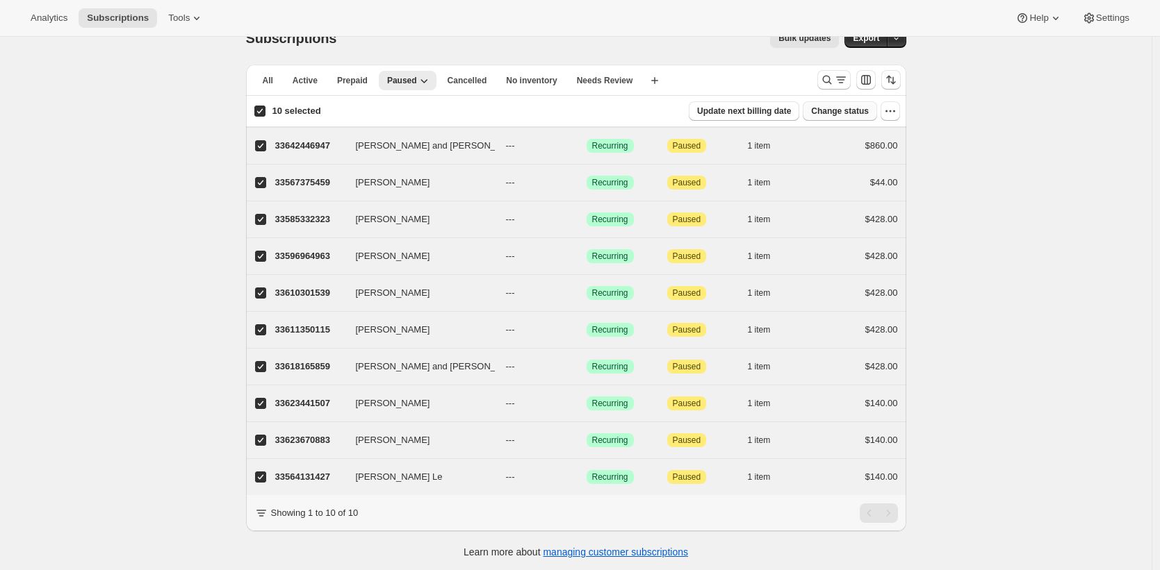
click at [868, 112] on span "Change status" at bounding box center [840, 111] width 58 height 11
select select "14"
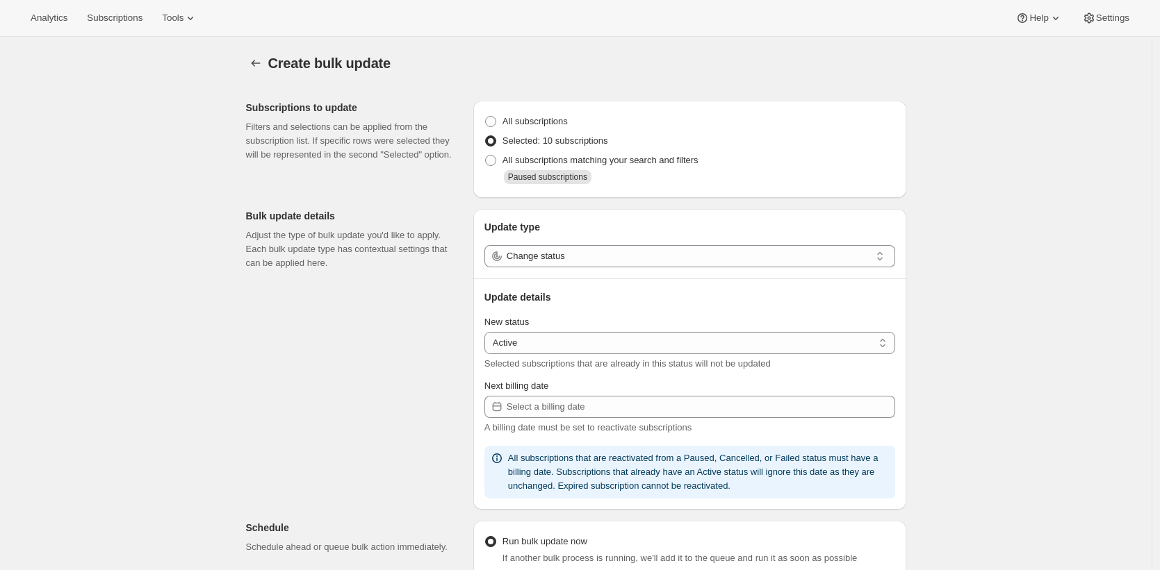
click at [157, 203] on div "Create bulk update. This page is ready Create bulk update Subscriptions to upda…" at bounding box center [575, 514] width 1151 height 955
click at [206, 92] on div "Create bulk update. This page is ready Create bulk update Subscriptions to upda…" at bounding box center [575, 514] width 1151 height 955
click at [124, 19] on span "Subscriptions" at bounding box center [115, 18] width 56 height 11
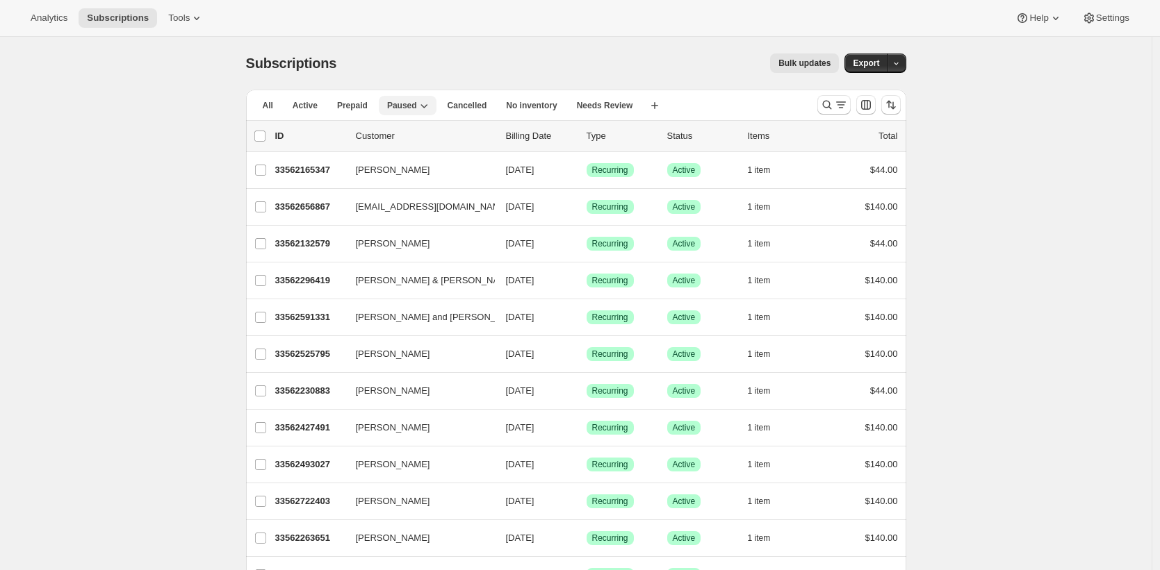
click at [417, 102] on span "Paused" at bounding box center [402, 105] width 30 height 11
click at [420, 74] on div "Subscriptions. This page is ready Subscriptions Bulk updates More actions Bulk …" at bounding box center [576, 63] width 660 height 53
click at [406, 104] on span "Paused" at bounding box center [402, 105] width 30 height 11
click at [406, 66] on div "Bulk updates" at bounding box center [596, 62] width 486 height 19
click at [404, 67] on div "Bulk updates" at bounding box center [596, 62] width 486 height 19
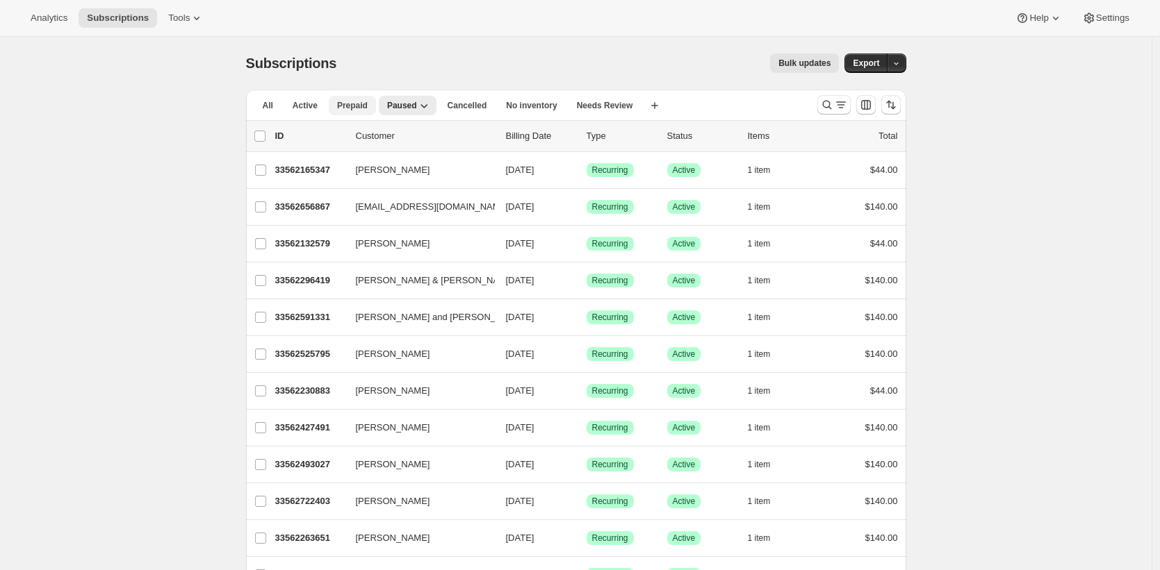
click at [349, 105] on span "Prepaid" at bounding box center [352, 105] width 31 height 11
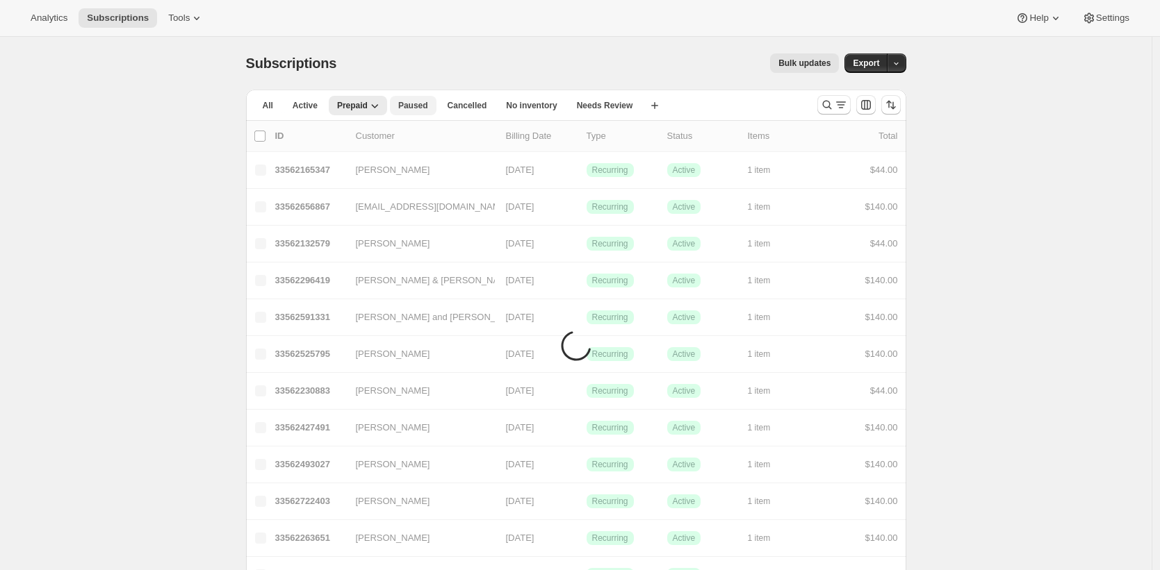
click at [400, 105] on button "Paused" at bounding box center [413, 105] width 47 height 19
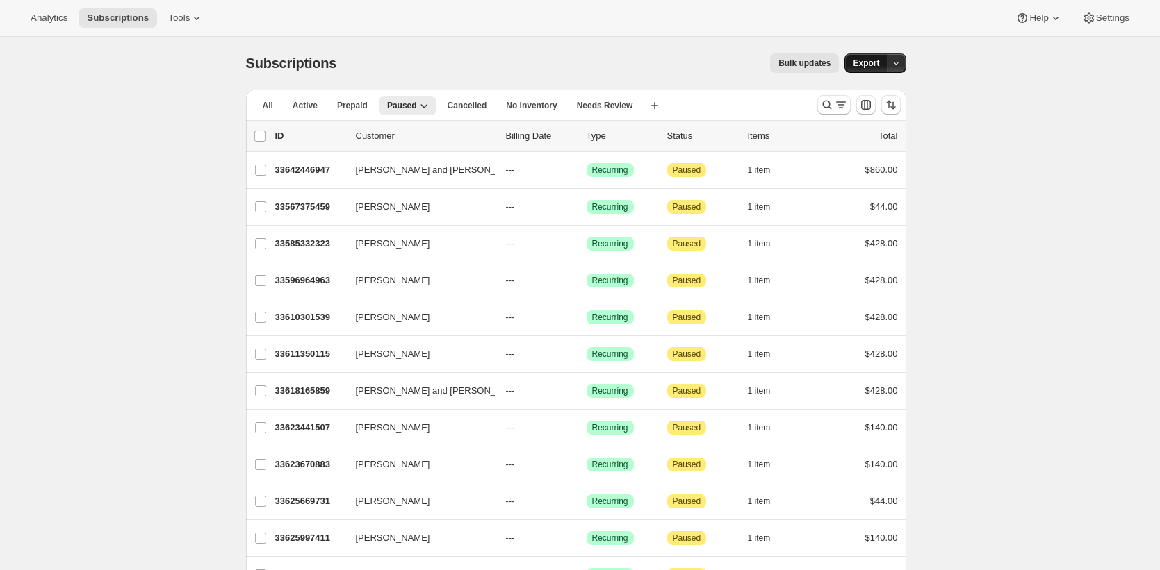
click at [875, 54] on button "Export" at bounding box center [865, 62] width 43 height 19
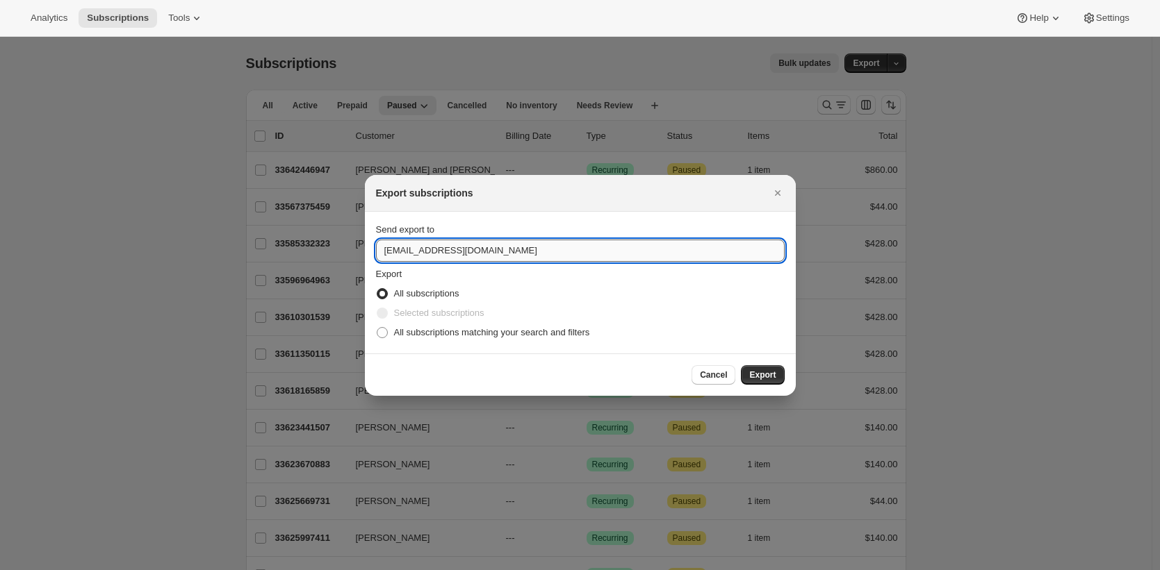
click at [499, 246] on input "wineryap@cliffamily.com" at bounding box center [580, 251] width 409 height 22
type input "brian@awtomic.com"
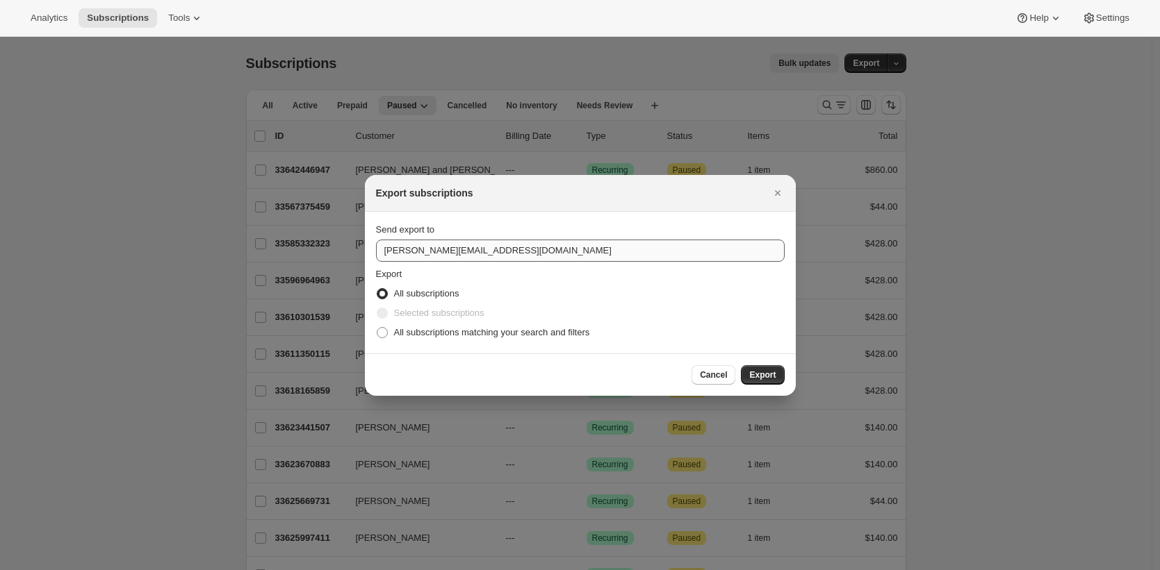
click at [377, 327] on input "All subscriptions matching your search and filters" at bounding box center [377, 327] width 1 height 1
radio input "true"
click at [741, 365] on button "Export" at bounding box center [762, 374] width 43 height 19
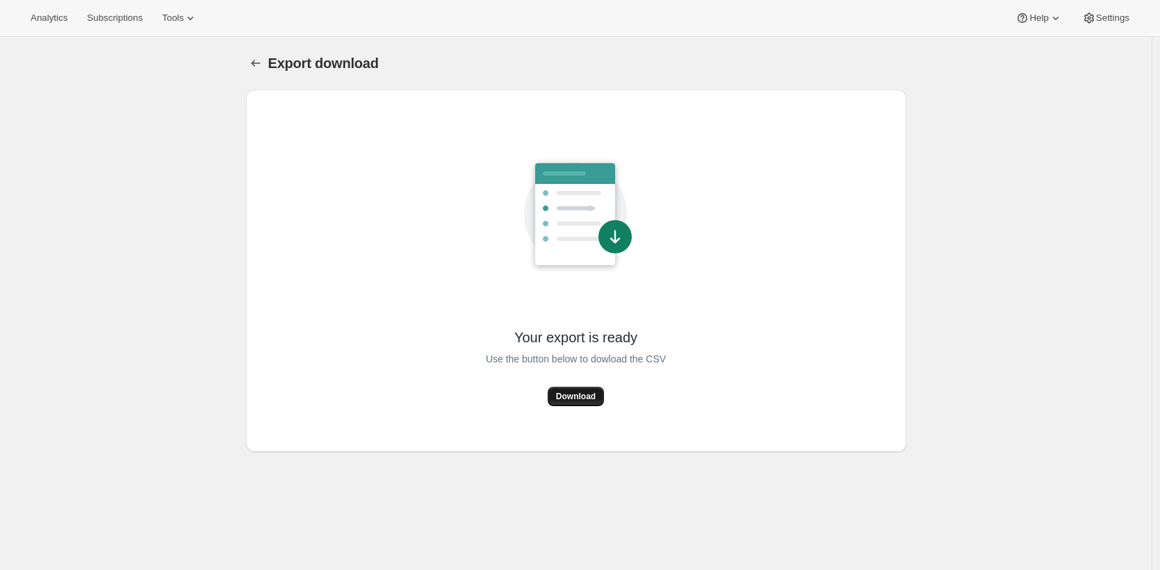
click at [563, 395] on span "Download" at bounding box center [576, 396] width 40 height 11
click at [112, 16] on span "Subscriptions" at bounding box center [115, 18] width 56 height 11
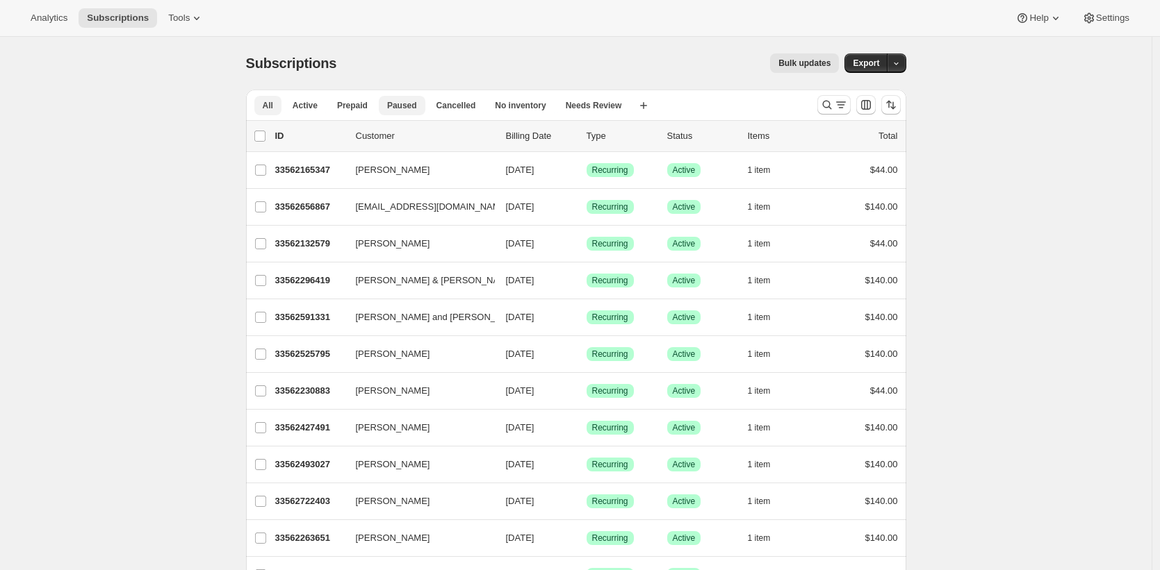
click at [402, 108] on span "Paused" at bounding box center [402, 105] width 30 height 11
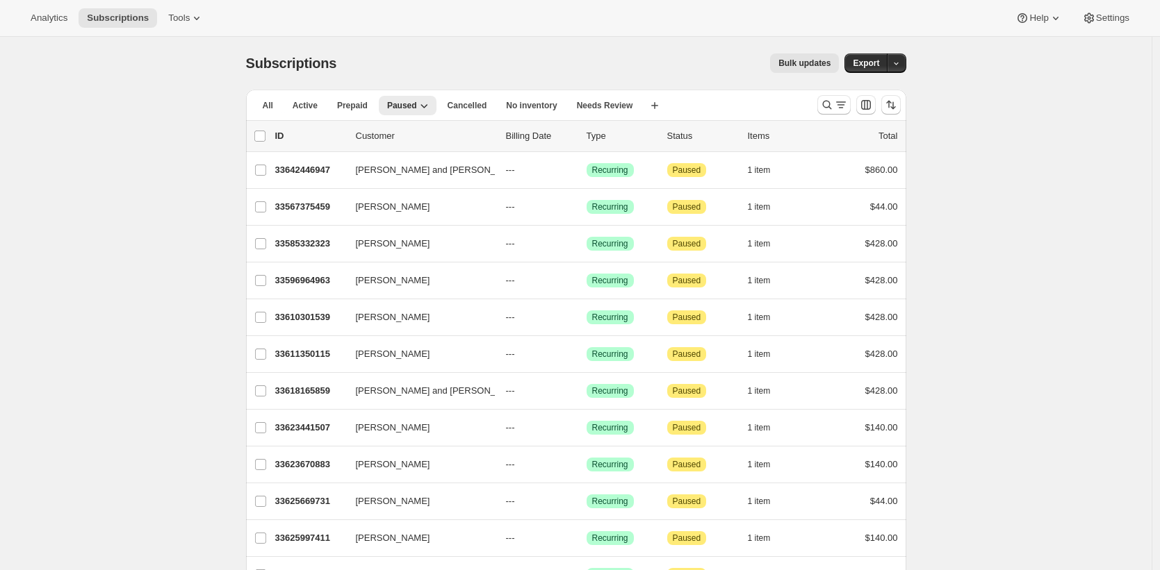
drag, startPoint x: 214, startPoint y: 254, endPoint x: 292, endPoint y: 1, distance: 264.8
click at [214, 254] on div "Subscriptions. This page is ready Subscriptions Bulk updates More actions Bulk …" at bounding box center [575, 409] width 1151 height 745
